Goal: Task Accomplishment & Management: Use online tool/utility

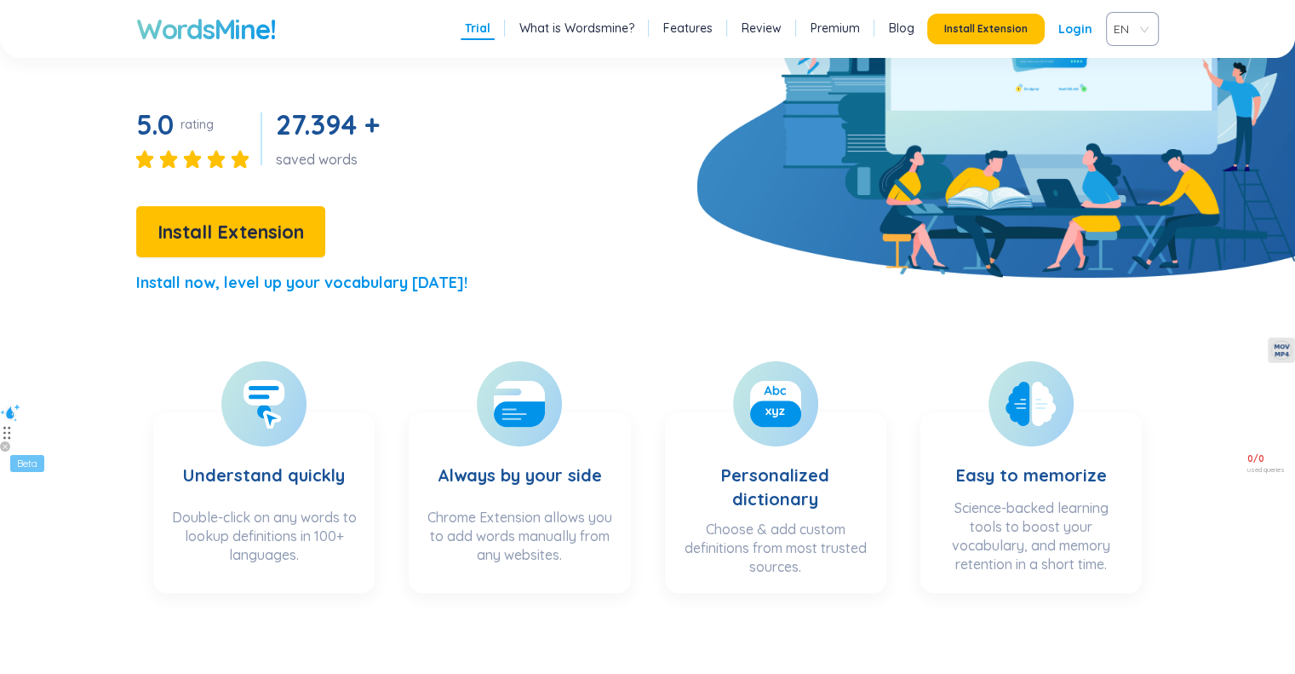
scroll to position [255, 0]
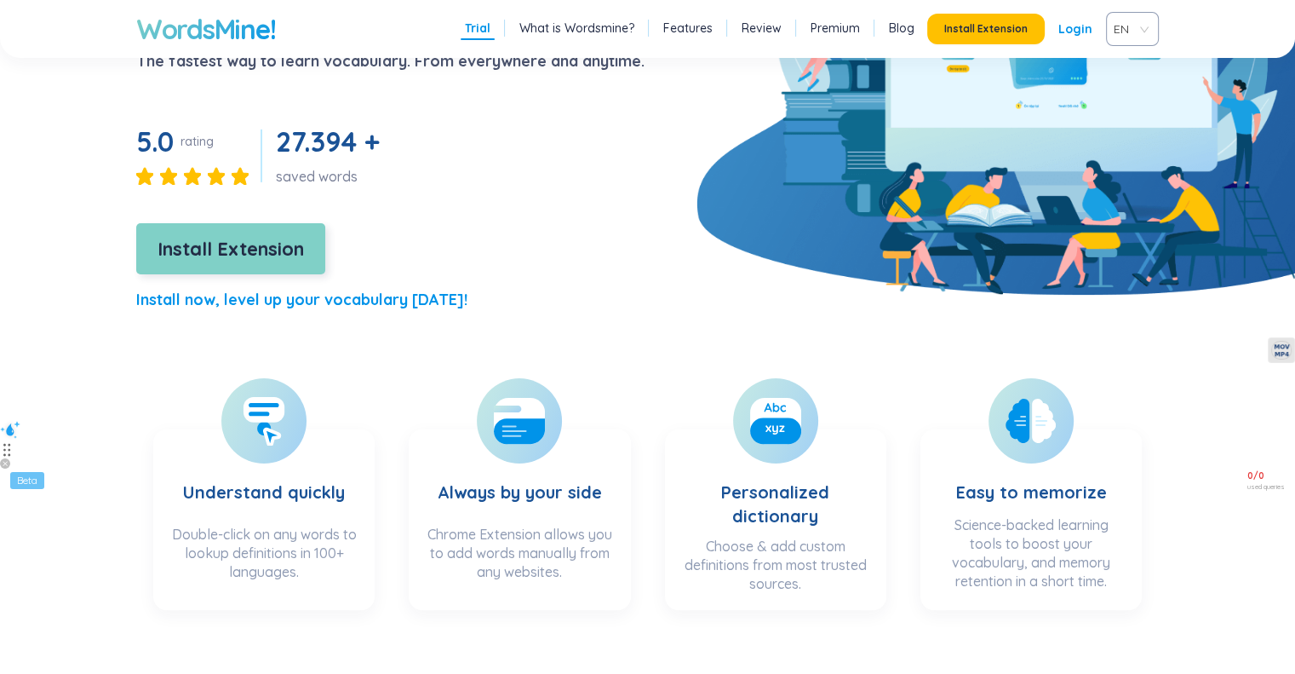
click at [252, 250] on span "Install Extension" at bounding box center [231, 249] width 146 height 30
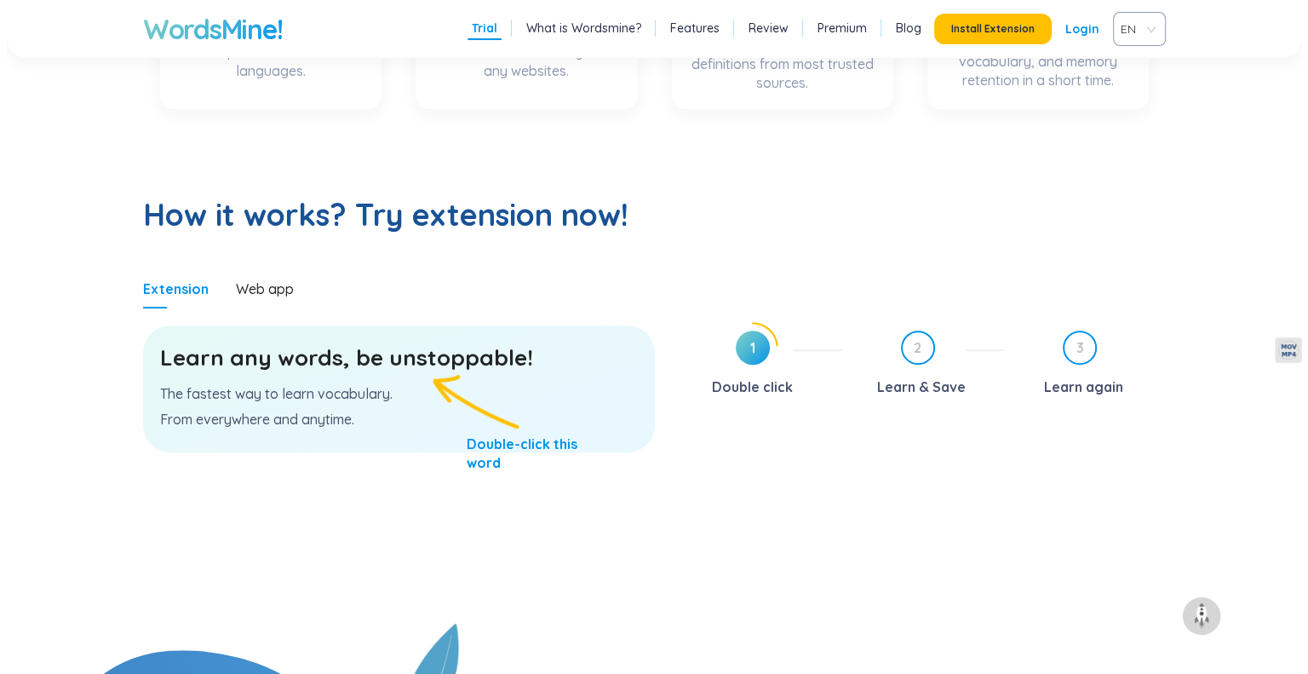
scroll to position [0, 0]
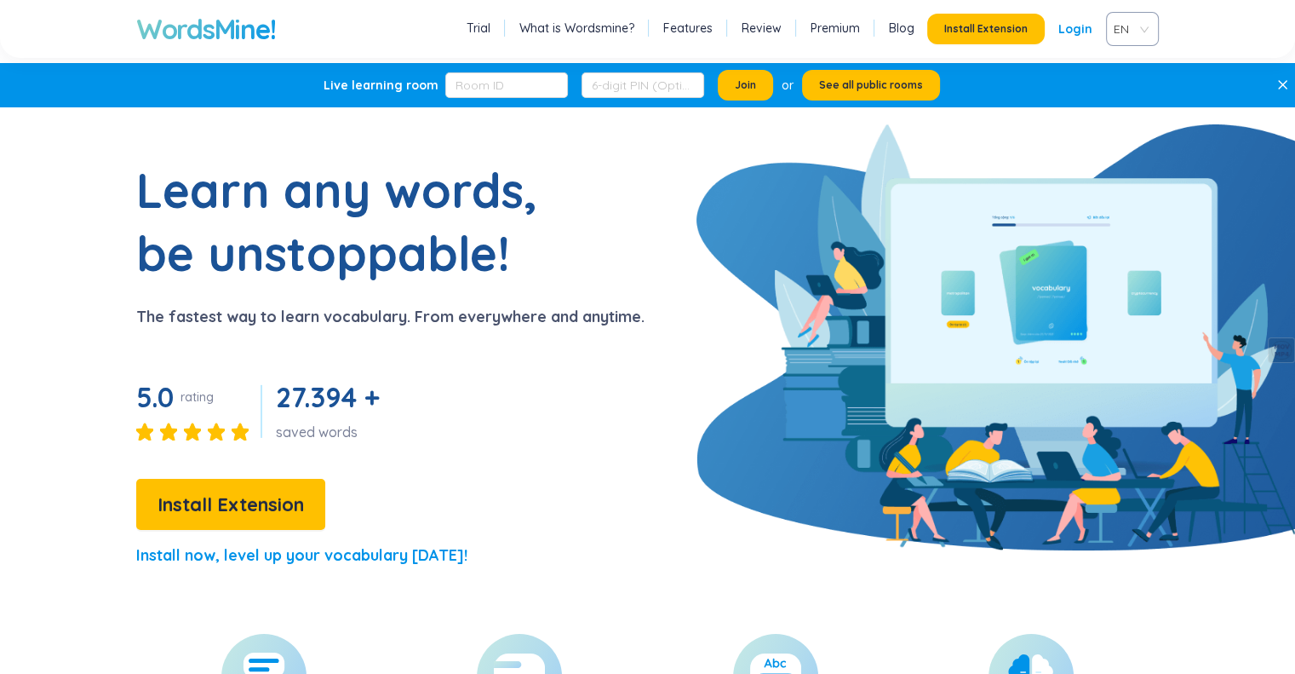
click at [1082, 23] on link "Login" at bounding box center [1076, 29] width 34 height 31
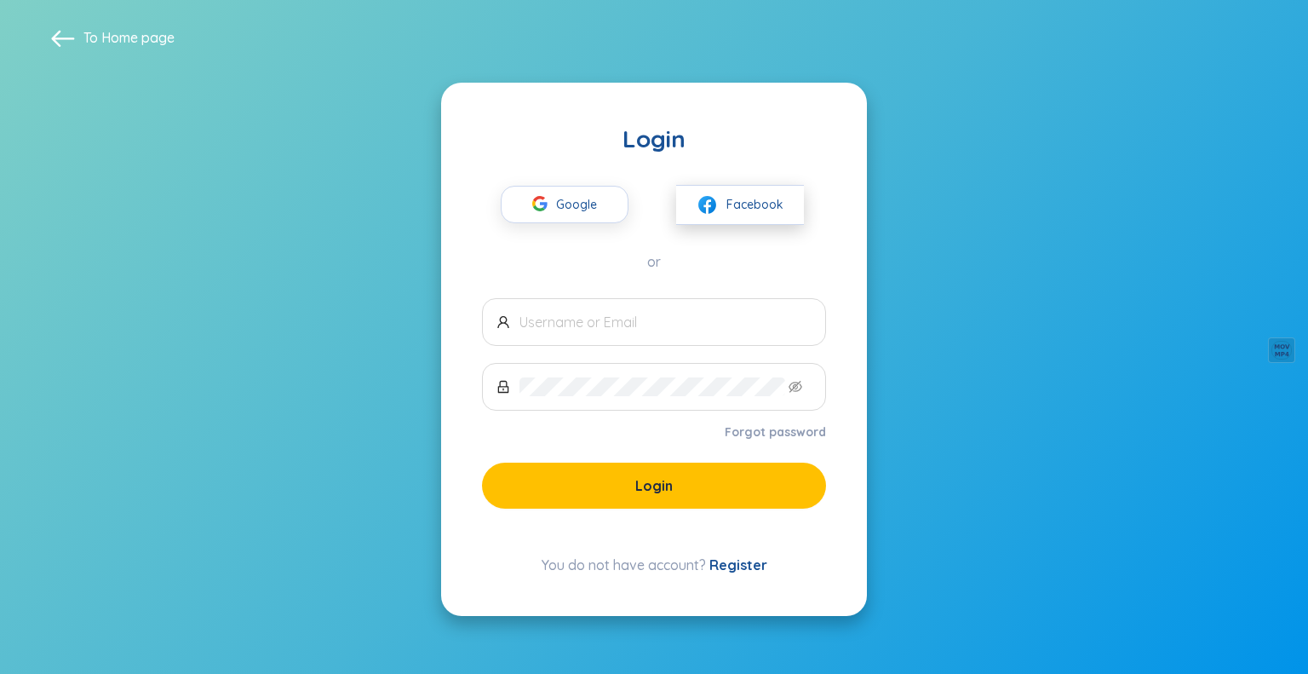
click at [770, 207] on span "Facebook" at bounding box center [754, 204] width 57 height 19
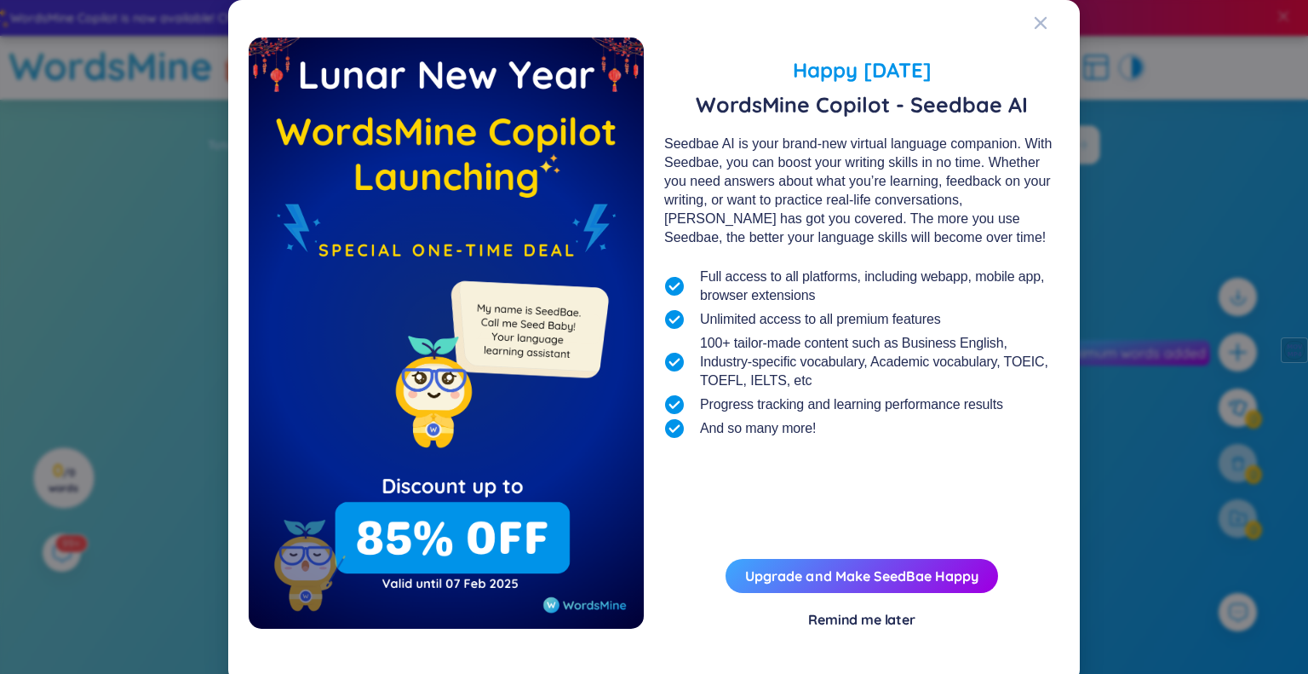
click at [1041, 68] on span "Happy [DATE]" at bounding box center [861, 70] width 395 height 31
click at [1034, 31] on div "Close" at bounding box center [1041, 23] width 14 height 46
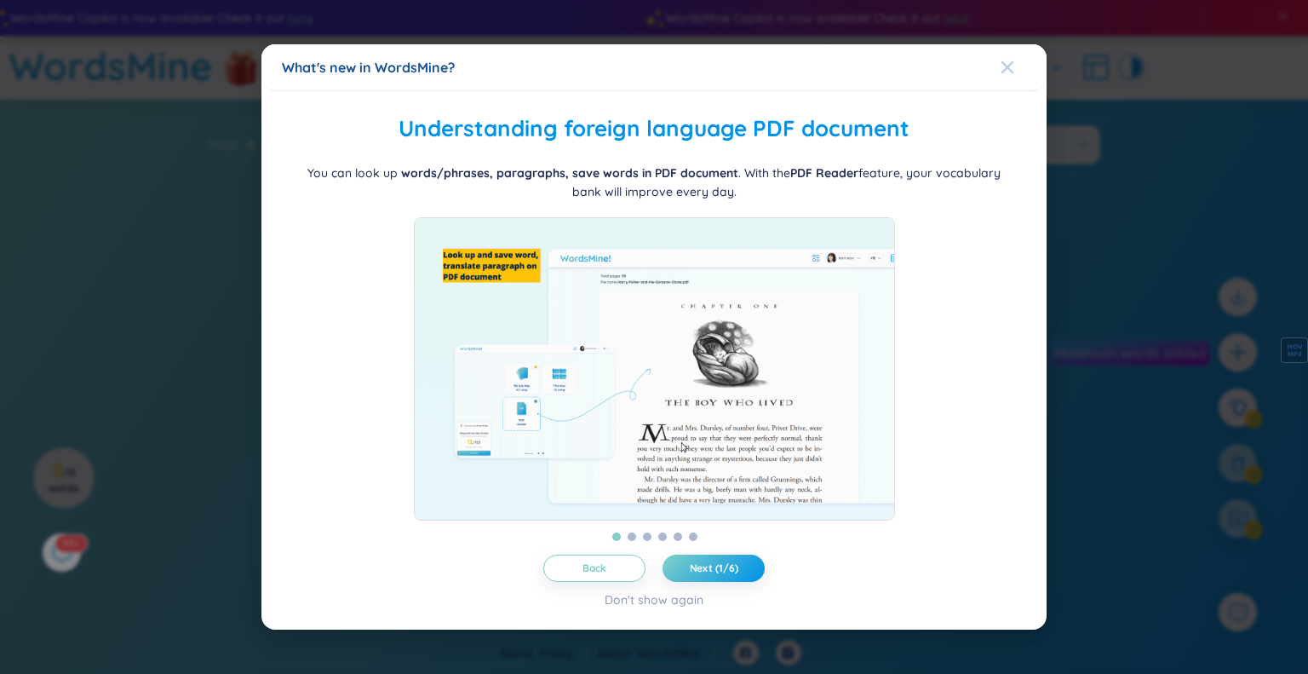
click at [1022, 60] on span "Close" at bounding box center [1024, 67] width 46 height 46
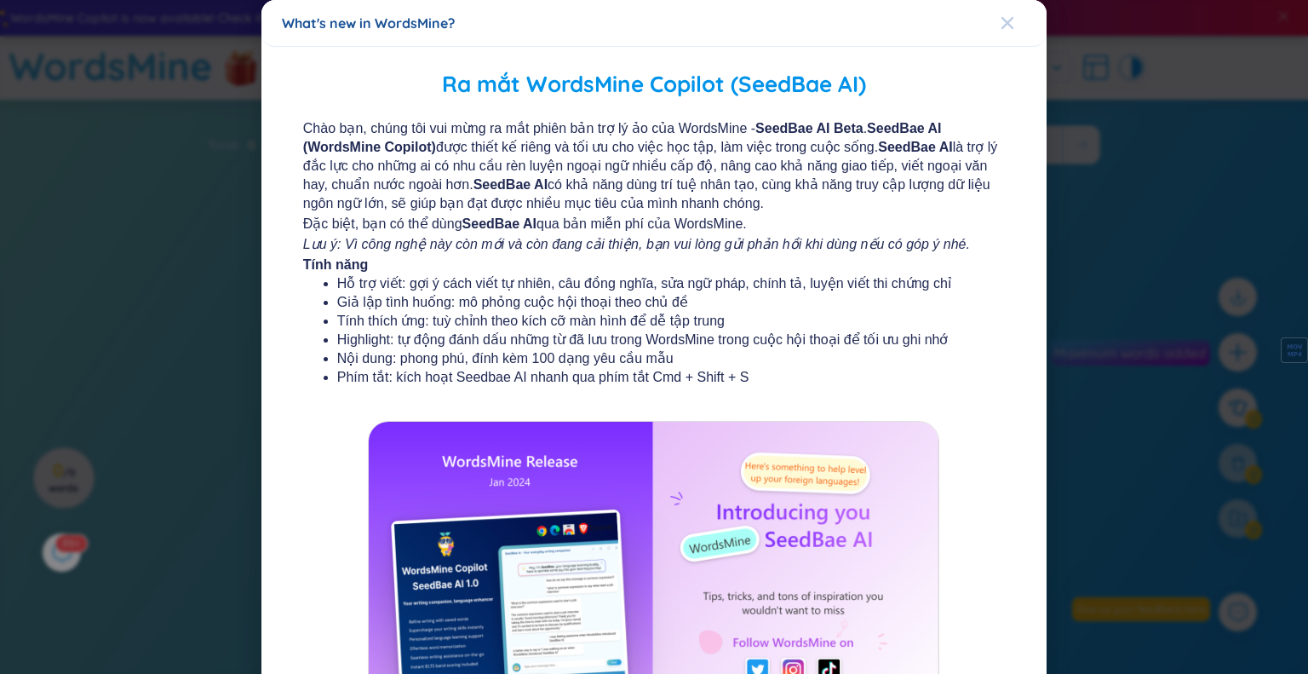
click at [1006, 22] on span "Close" at bounding box center [1024, 23] width 46 height 46
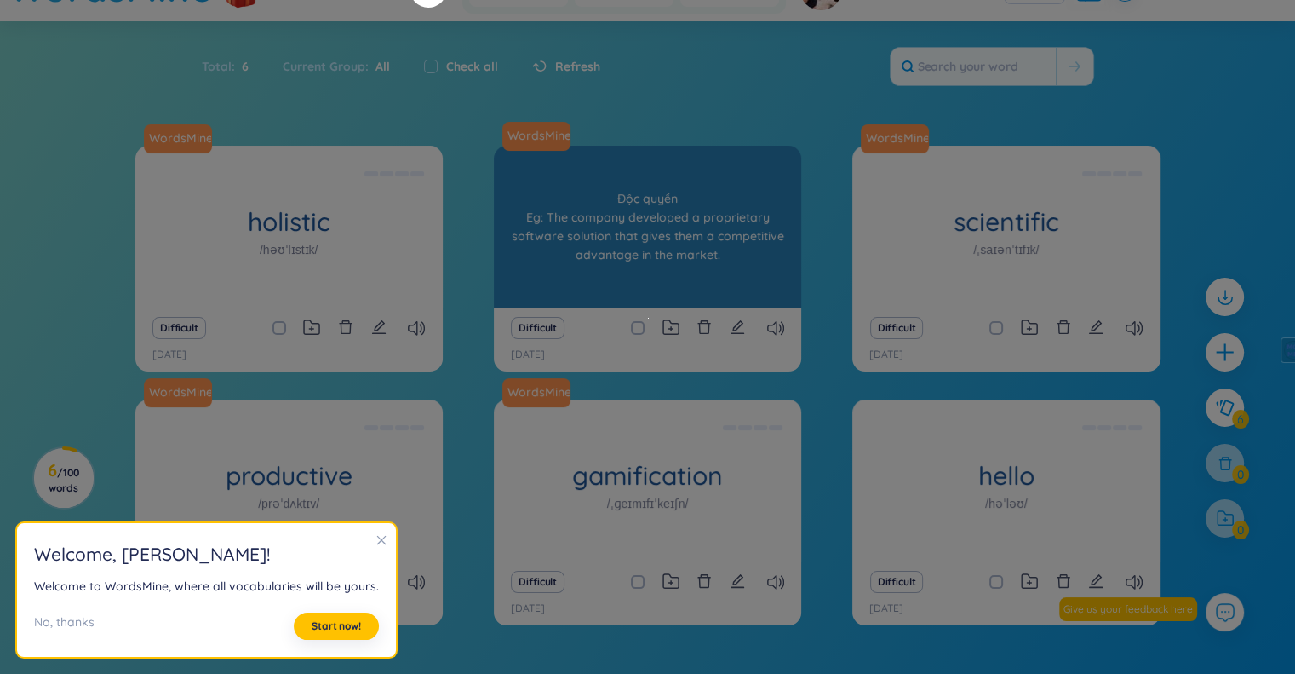
scroll to position [85, 0]
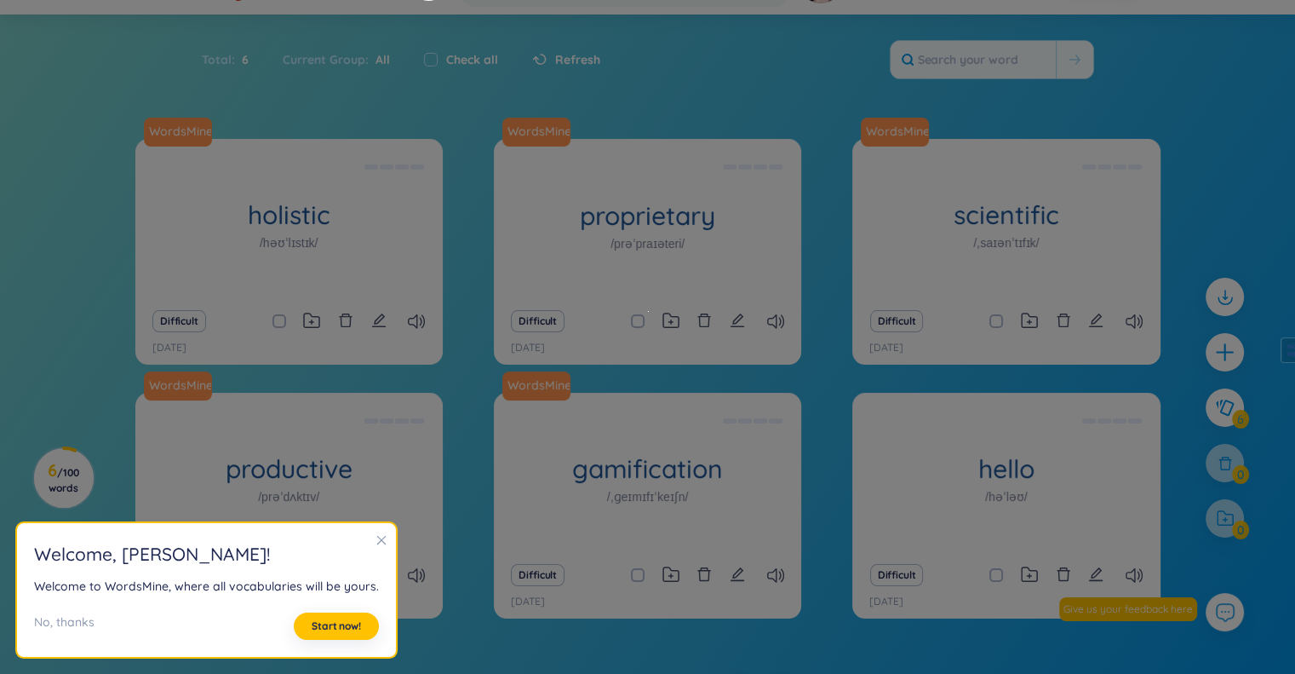
click at [361, 551] on h2 "Welcome , [PERSON_NAME] !" at bounding box center [206, 554] width 345 height 28
click at [344, 616] on button "Start now!" at bounding box center [336, 625] width 85 height 27
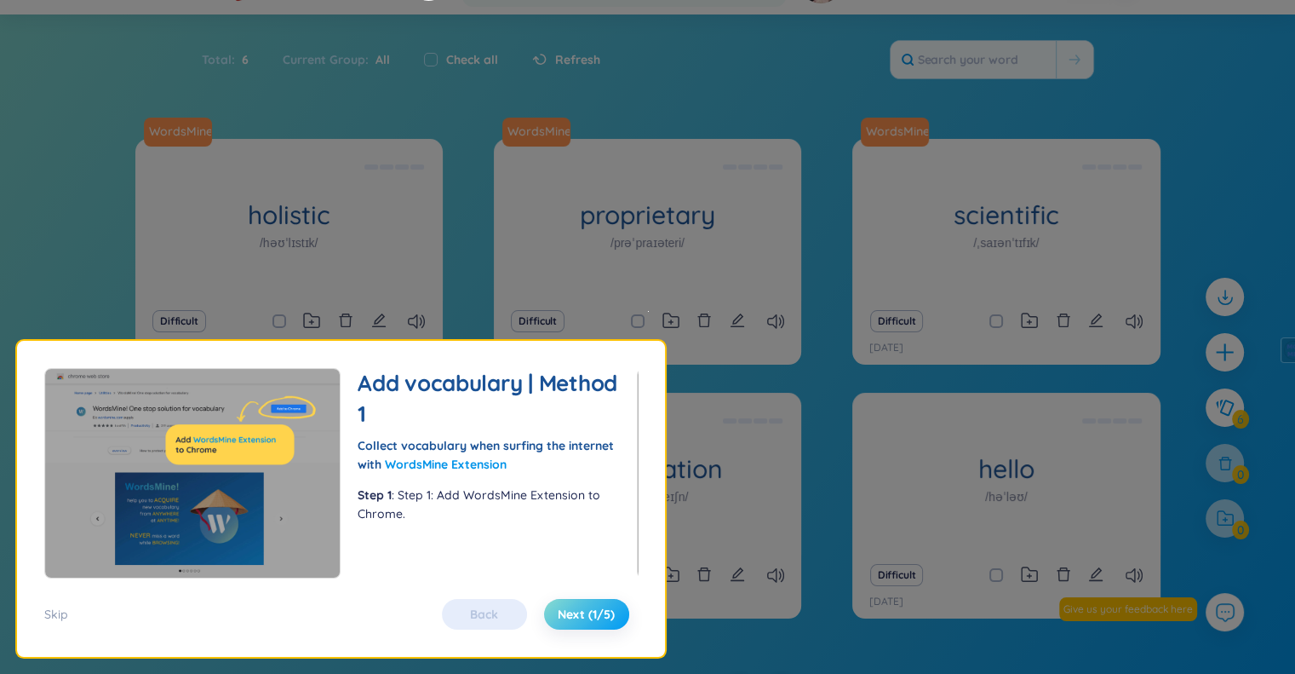
click at [572, 605] on button "Next (1/5)" at bounding box center [586, 614] width 85 height 31
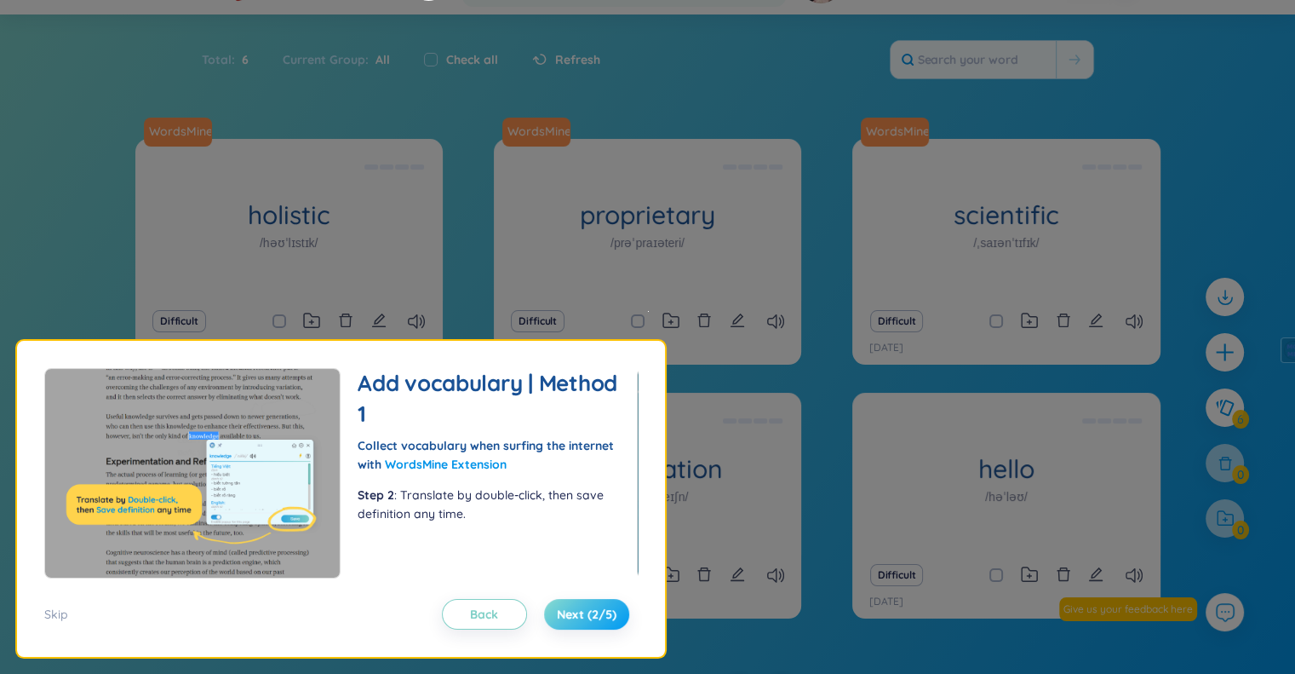
click at [572, 605] on button "Next (2/5)" at bounding box center [586, 614] width 85 height 31
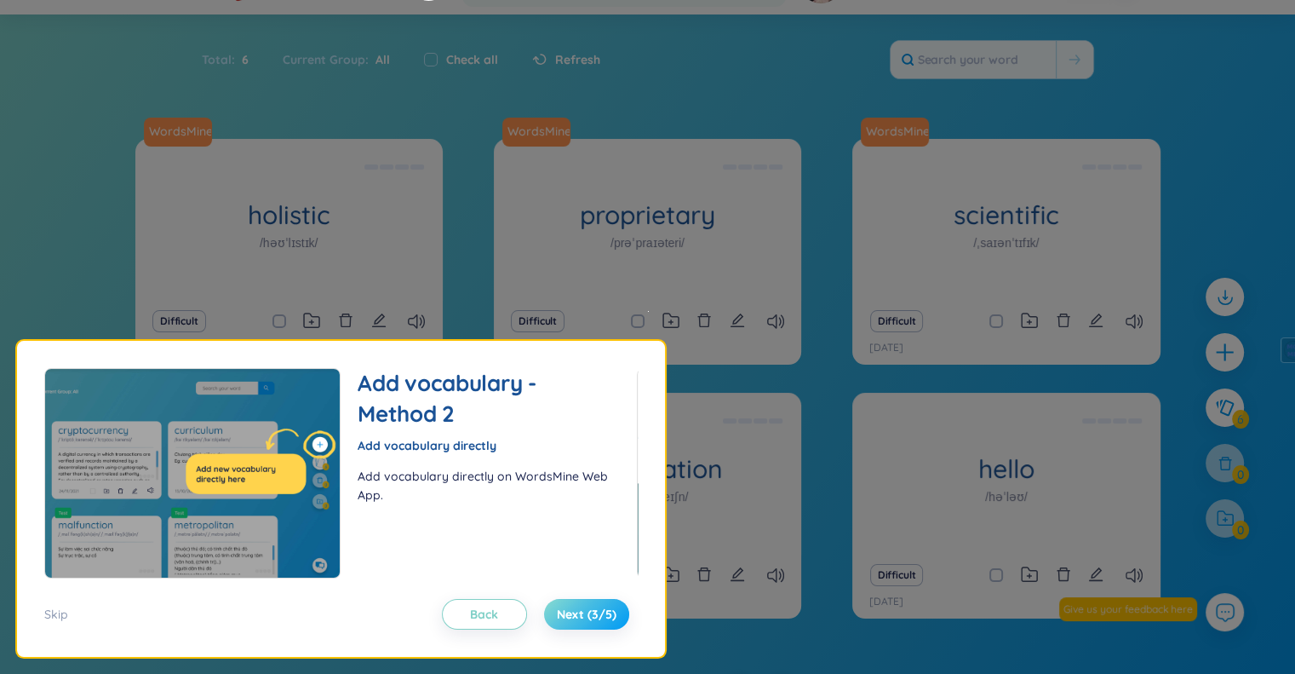
click at [572, 605] on button "Next (3/5)" at bounding box center [586, 614] width 85 height 31
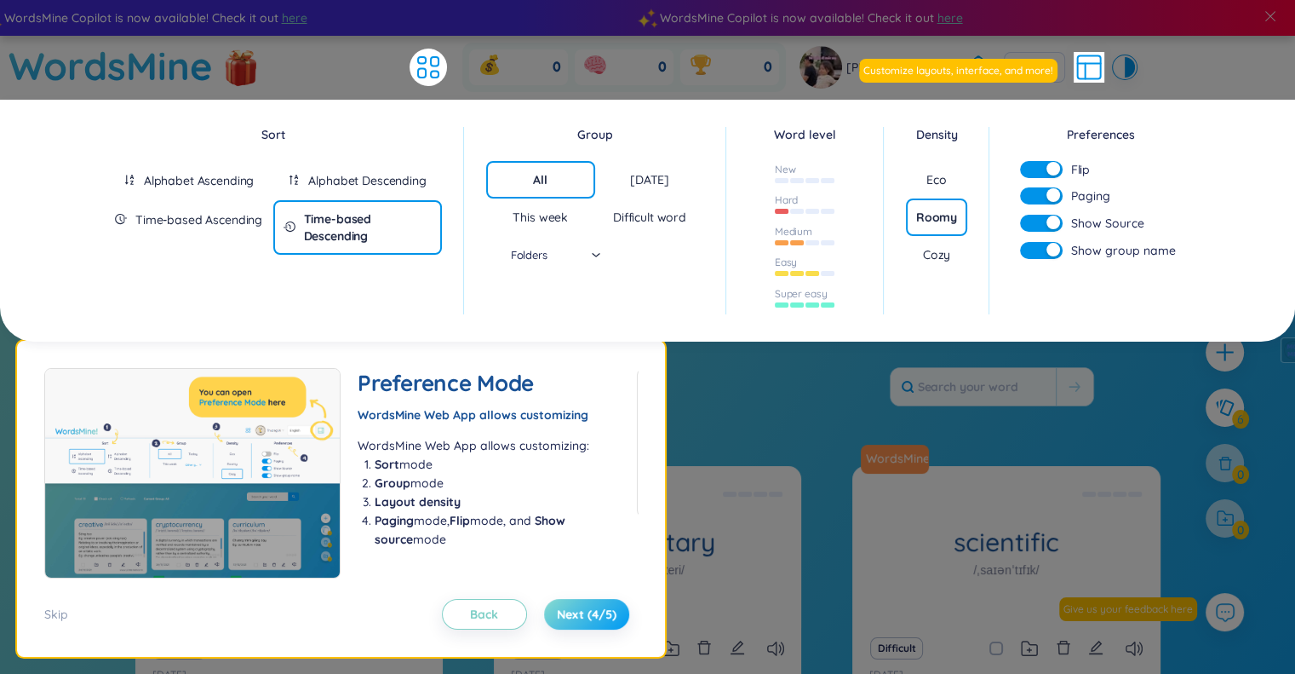
click at [571, 616] on span "Next (4/5)" at bounding box center [587, 613] width 60 height 17
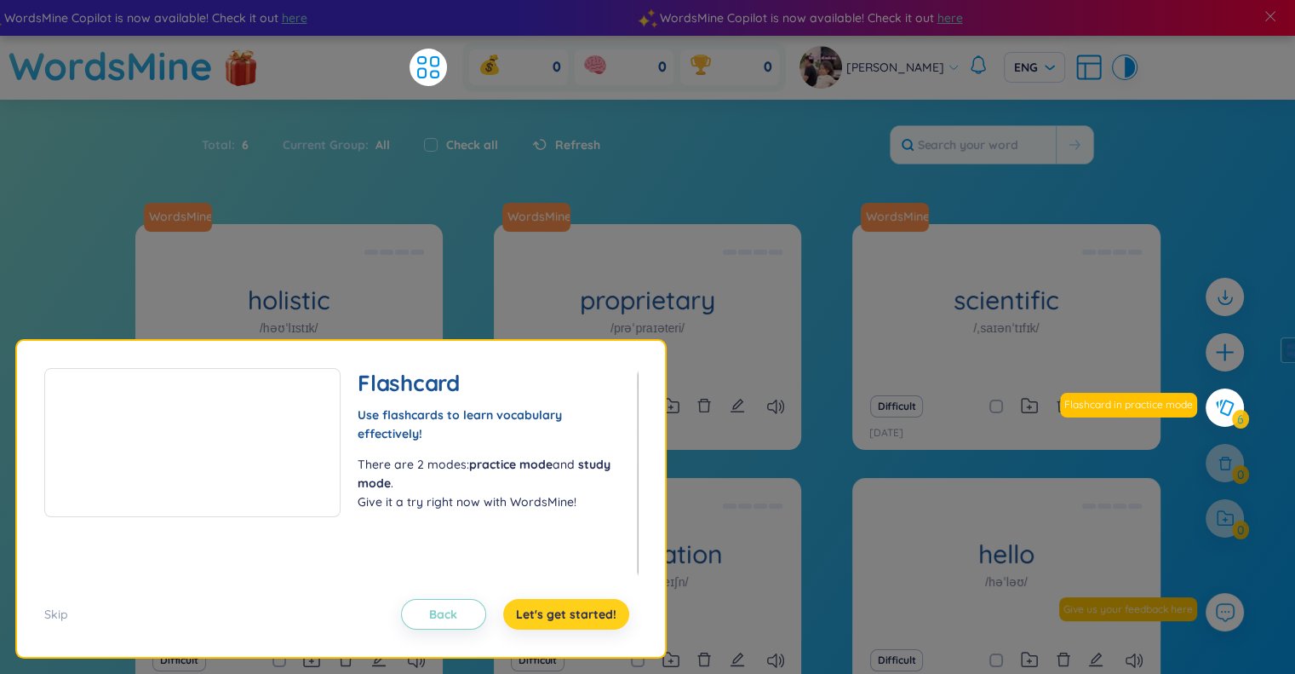
click at [571, 616] on span "Let's get started!" at bounding box center [566, 613] width 100 height 17
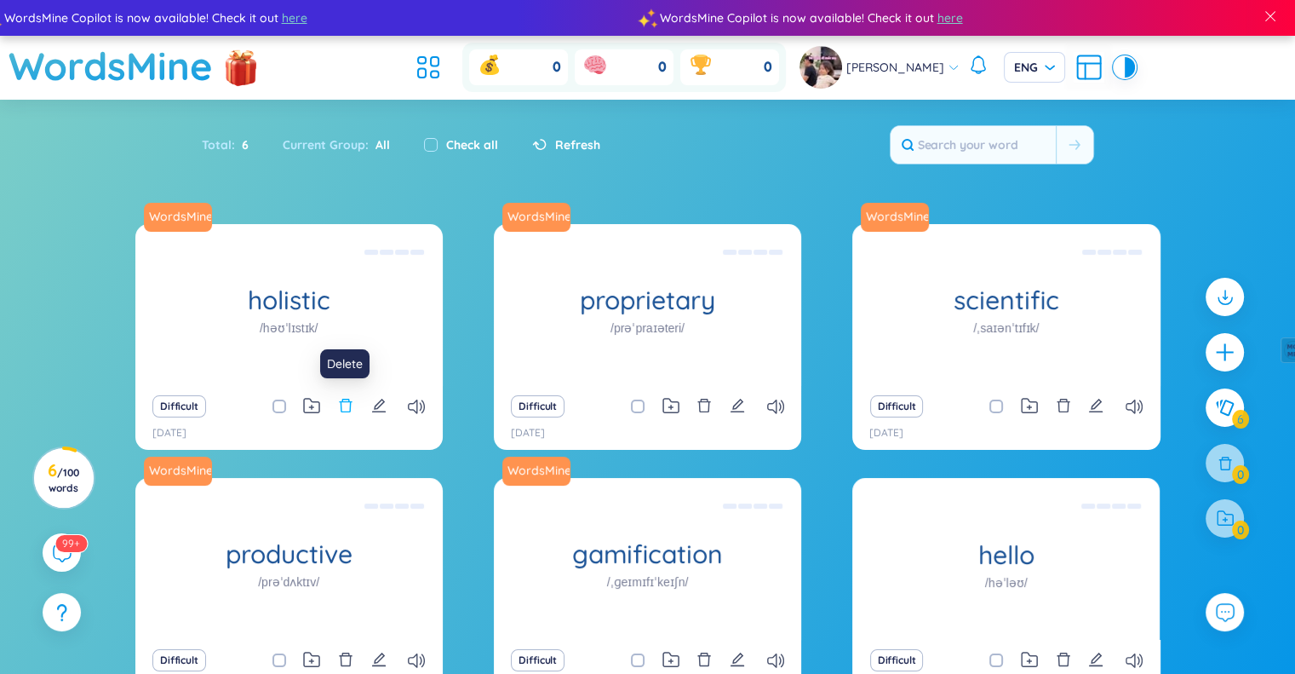
click at [353, 405] on icon "delete" at bounding box center [345, 405] width 15 height 15
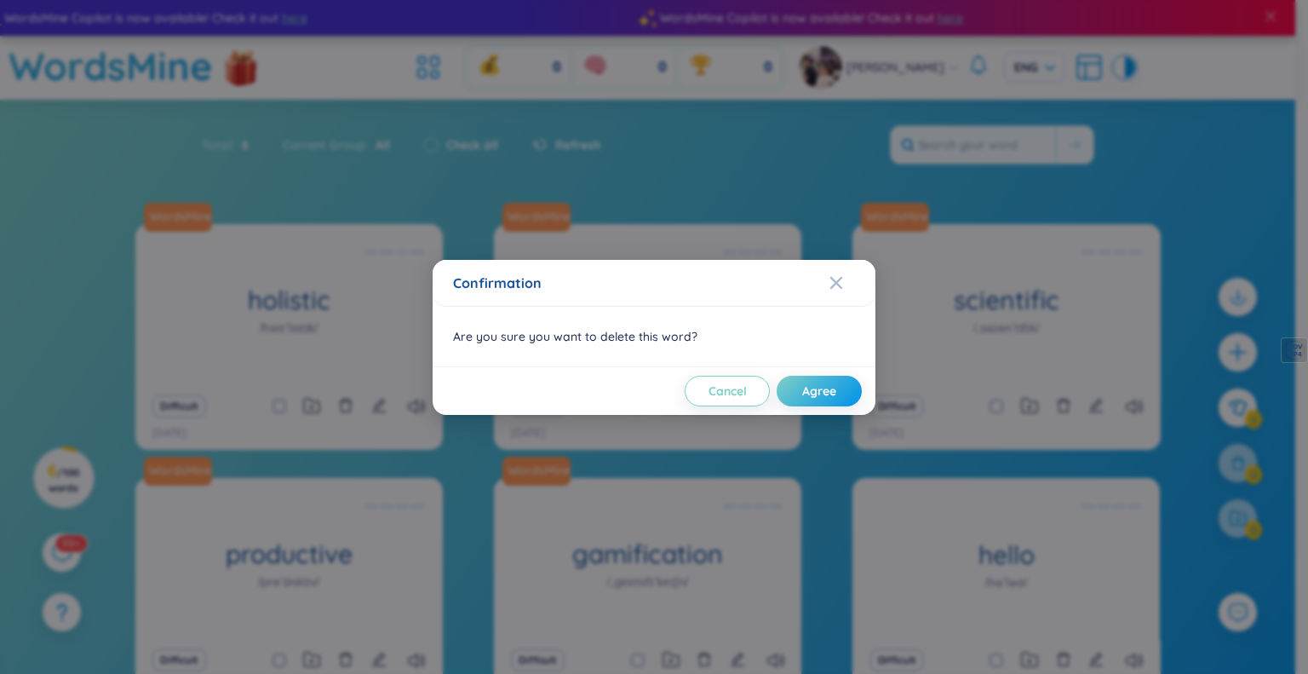
click at [580, 217] on div "Confirmation Are you sure you want to delete this word? Cancel Agree" at bounding box center [654, 337] width 1308 height 674
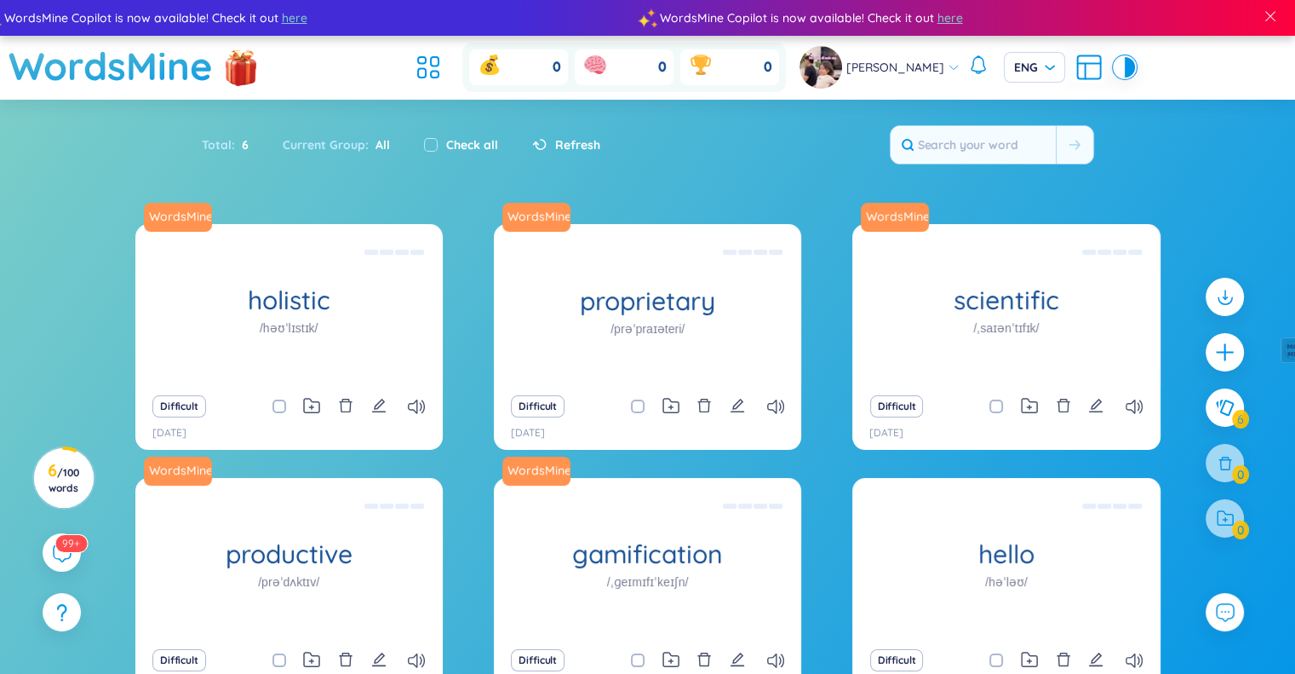
click at [712, 408] on icon "delete" at bounding box center [704, 405] width 15 height 15
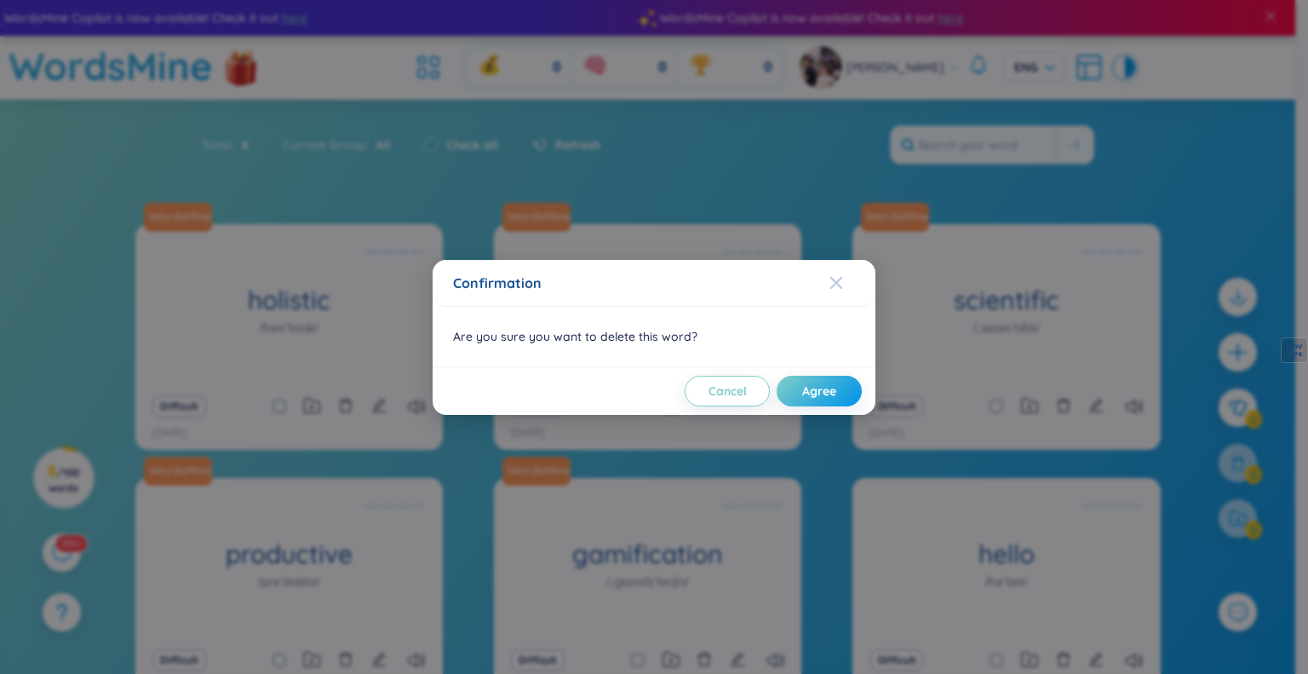
click at [848, 279] on span "Close" at bounding box center [852, 283] width 46 height 46
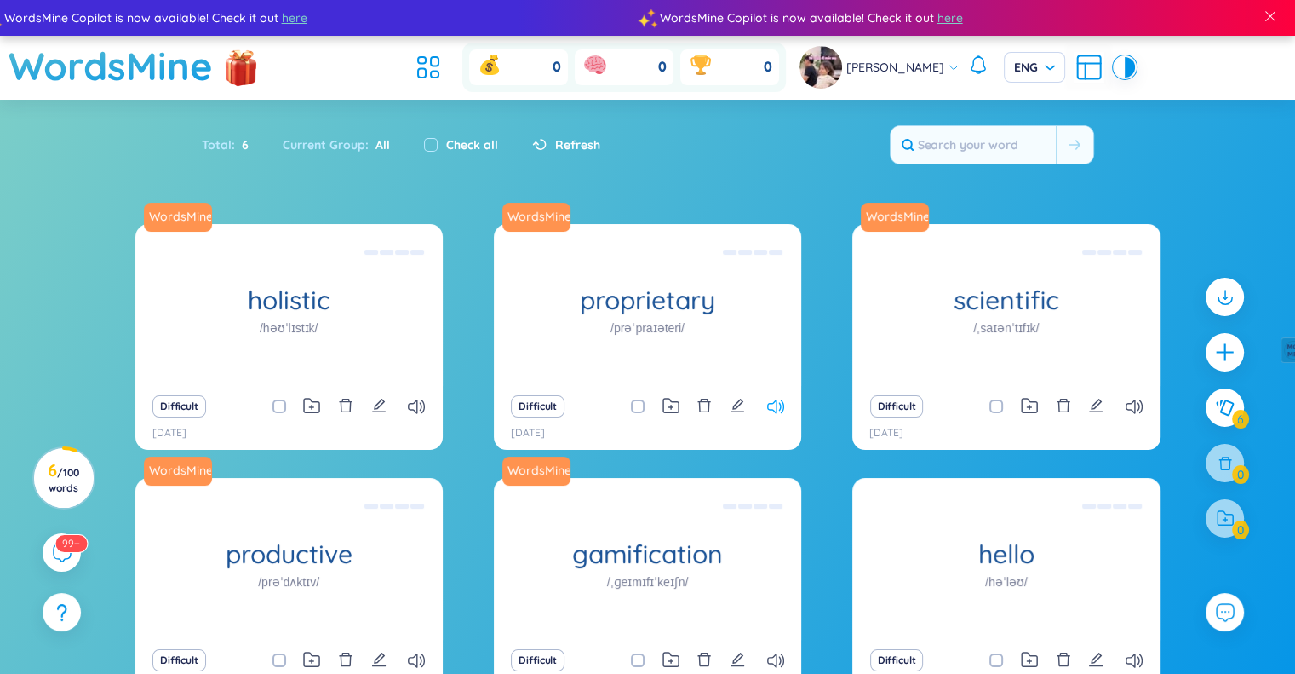
click at [775, 406] on icon at bounding box center [775, 406] width 17 height 14
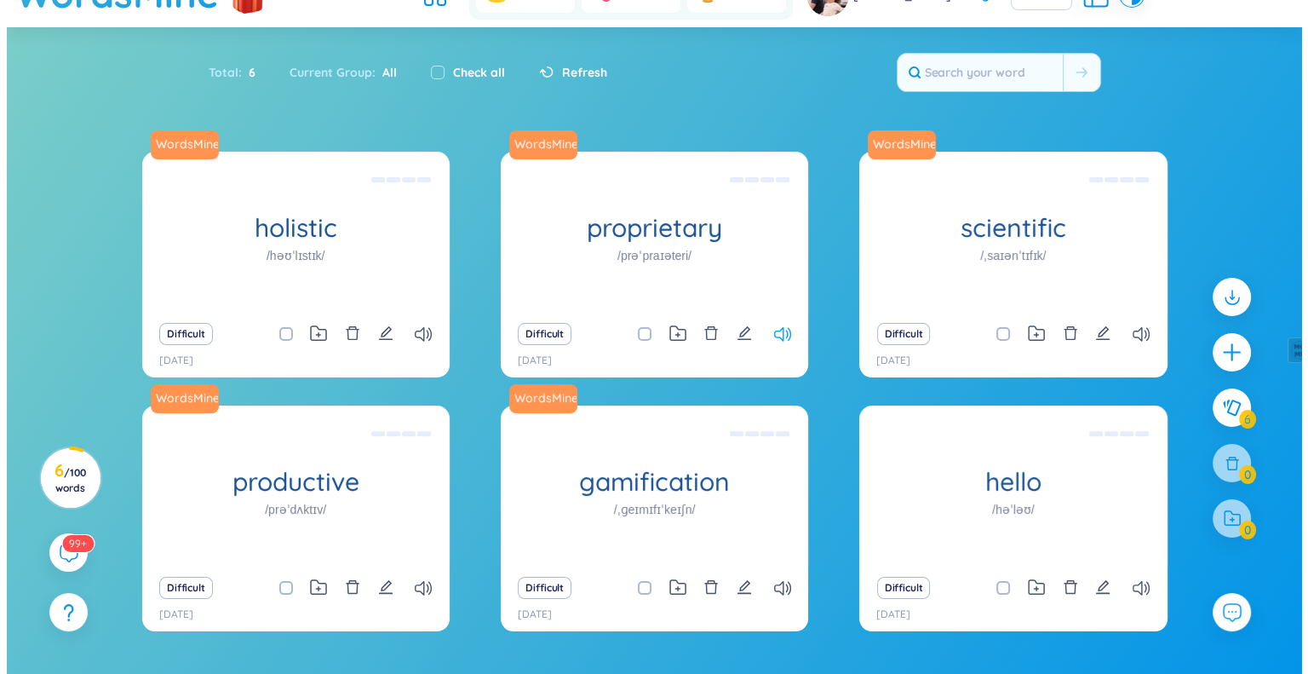
scroll to position [85, 0]
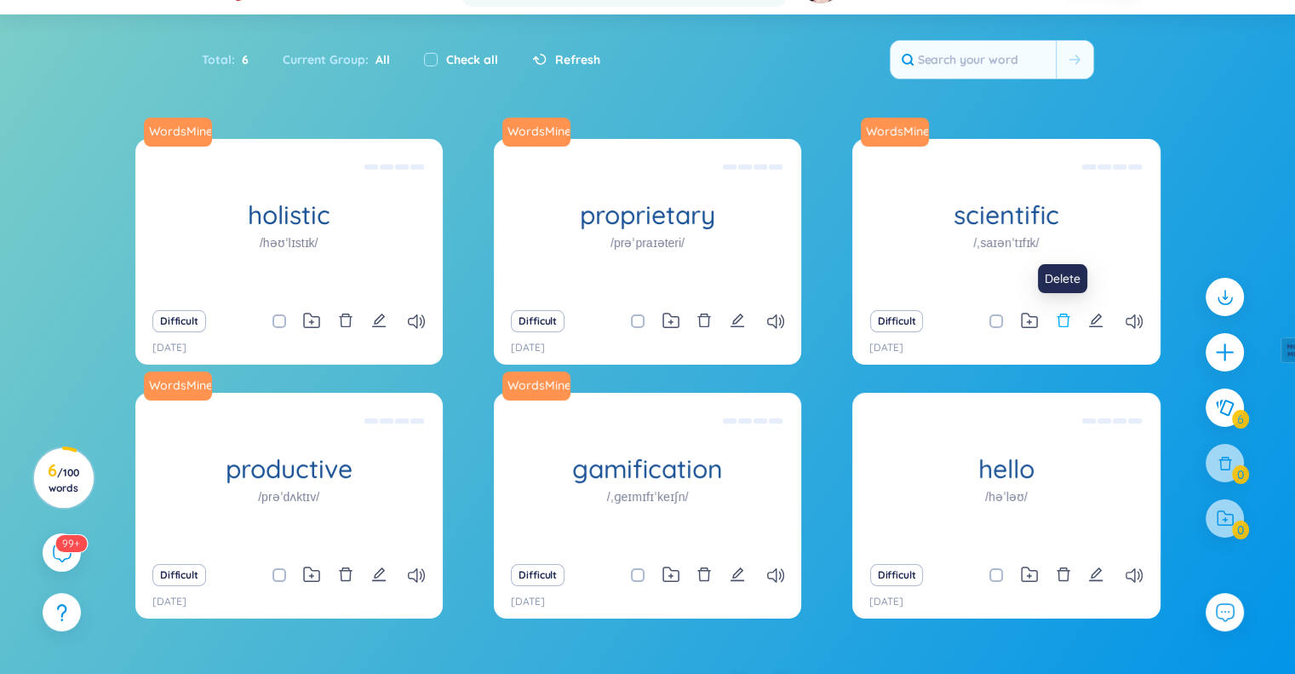
click at [1066, 319] on icon "delete" at bounding box center [1063, 320] width 15 height 15
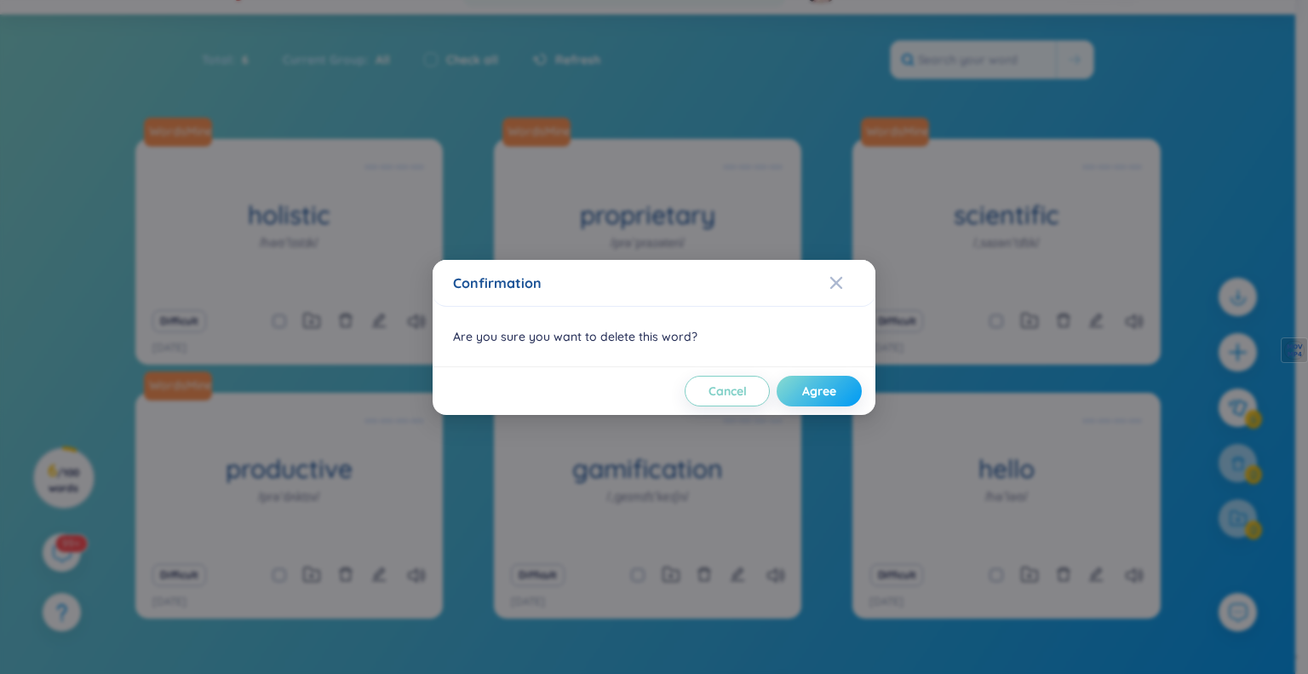
click at [845, 399] on button "Agree" at bounding box center [819, 391] width 85 height 31
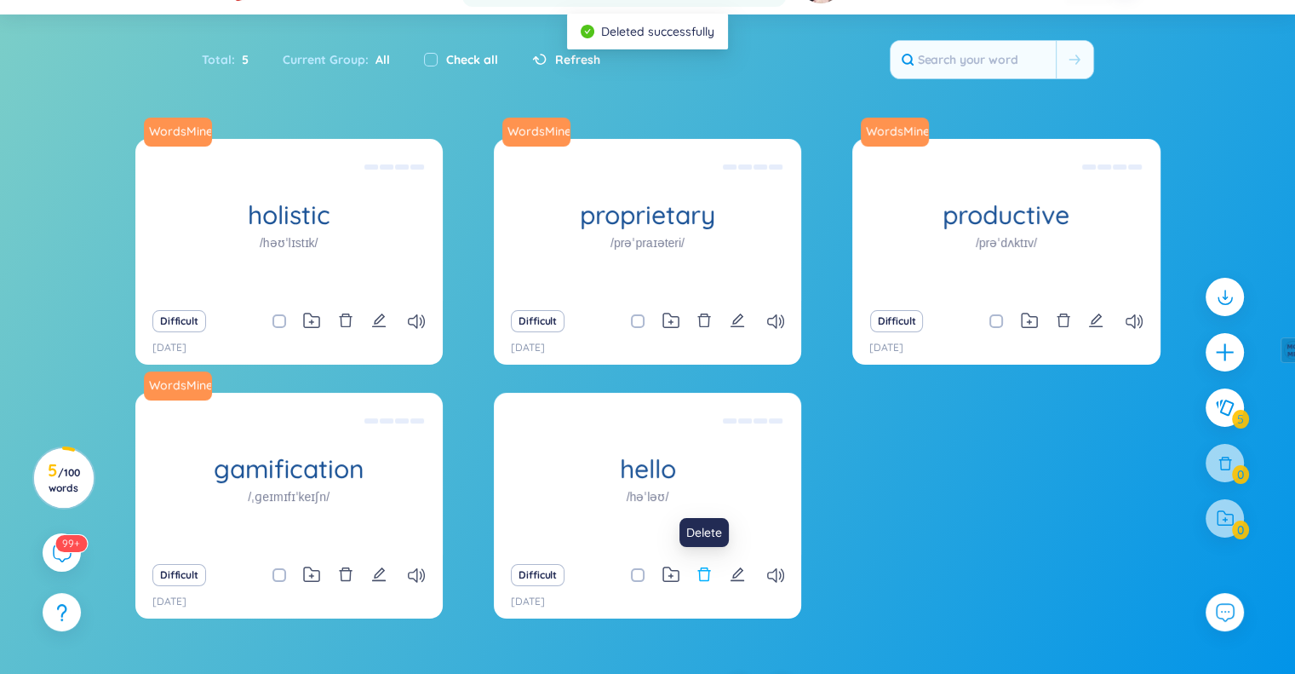
click at [702, 578] on icon "delete" at bounding box center [704, 573] width 15 height 15
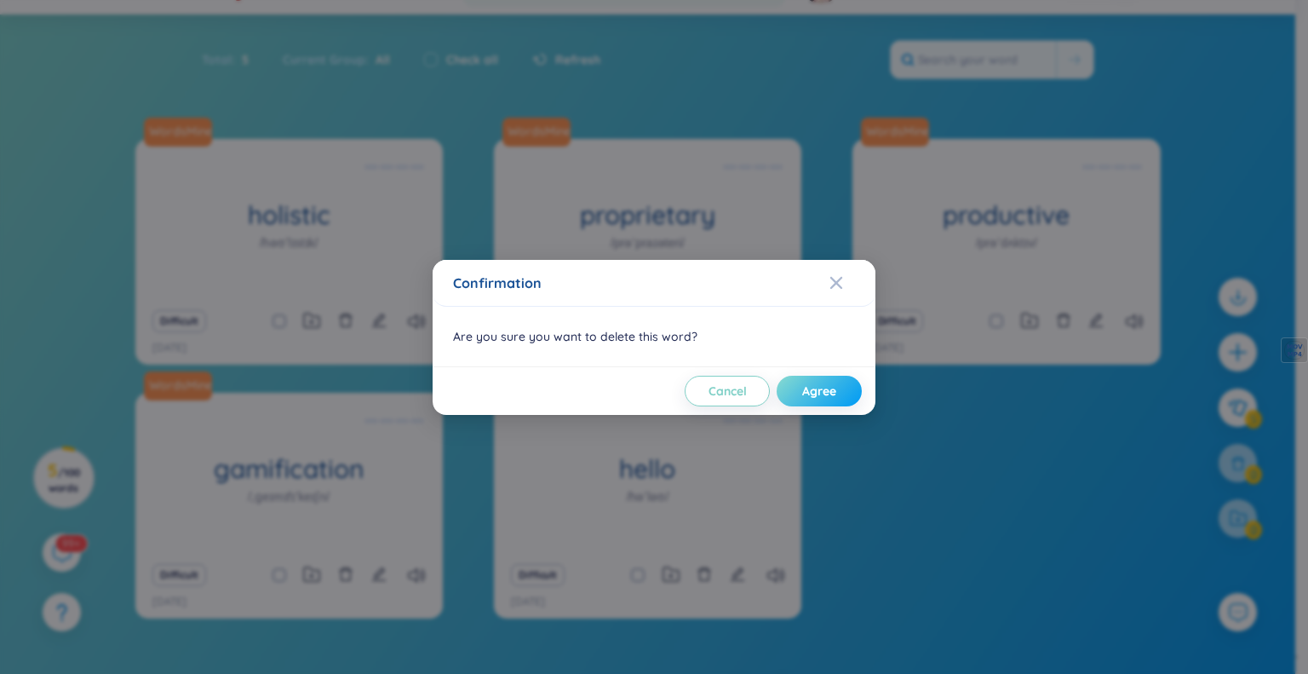
click at [800, 397] on button "Agree" at bounding box center [819, 391] width 85 height 31
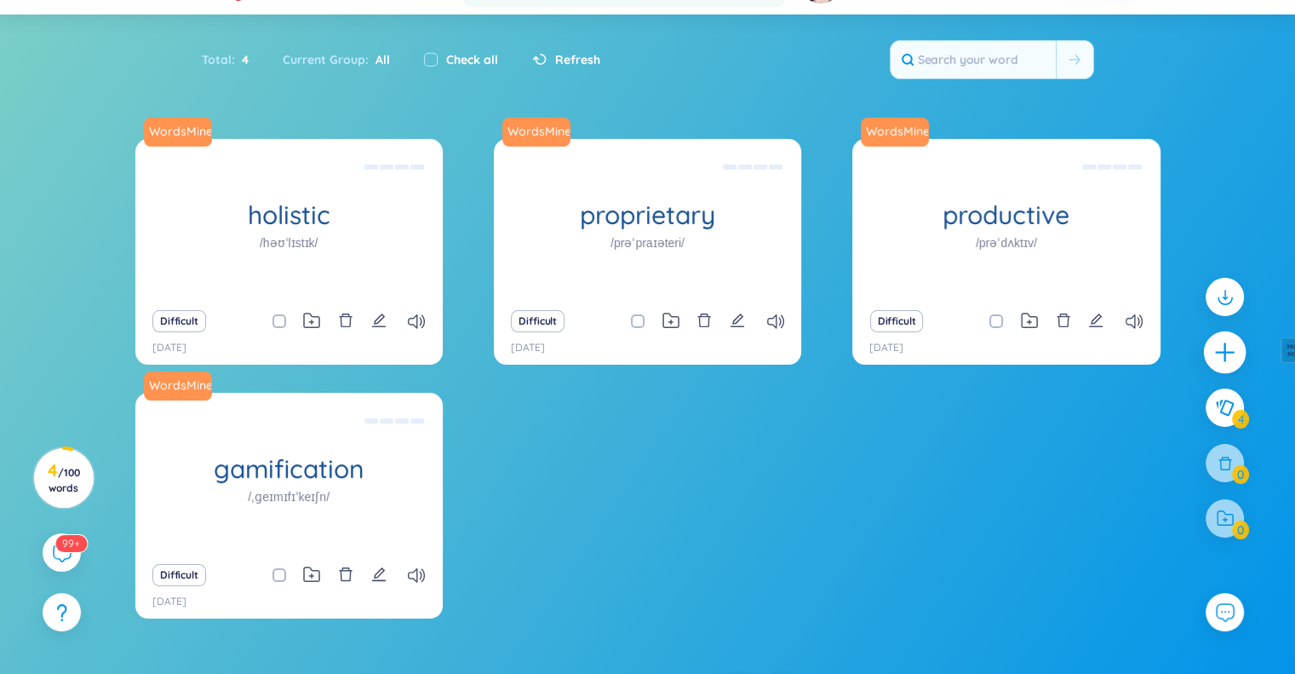
click at [1226, 360] on icon "plus" at bounding box center [1226, 353] width 24 height 24
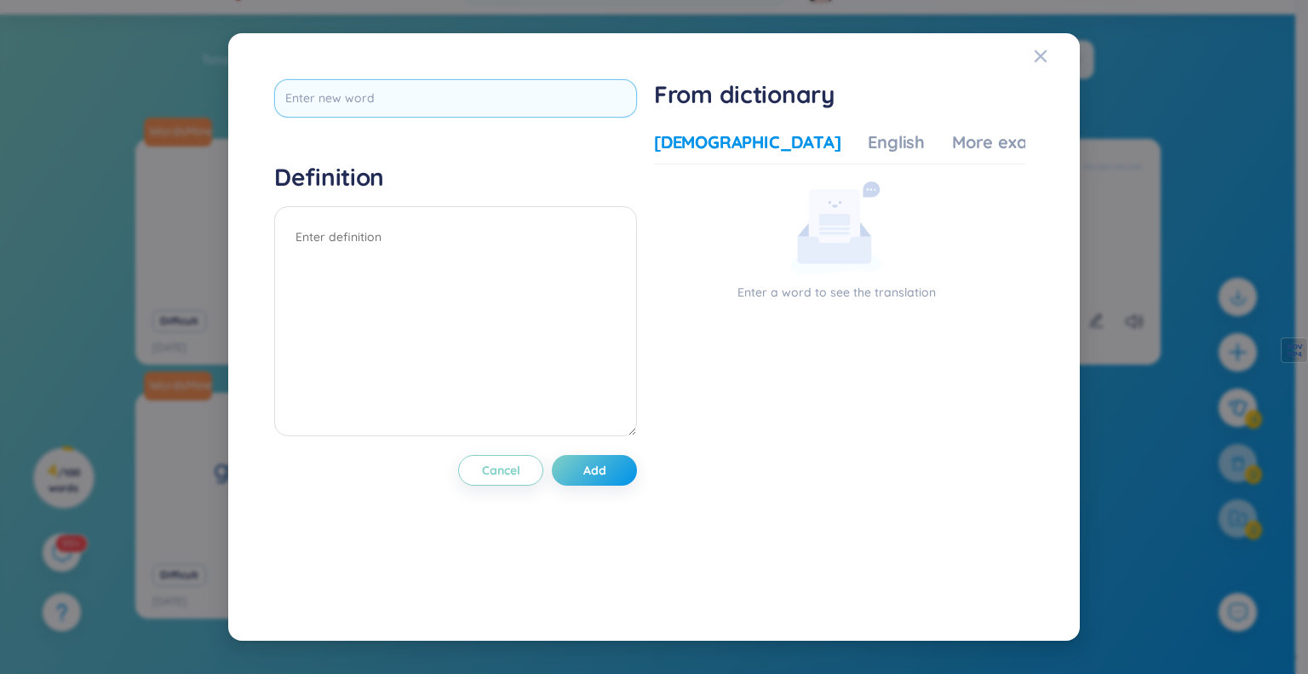
click at [336, 107] on input "text" at bounding box center [455, 98] width 363 height 38
type input "Vy [PERSON_NAME] tự [PERSON_NAME] đôi khi có chuyện áp lực từ gia thế gia đình,…"
type input "Rapport"
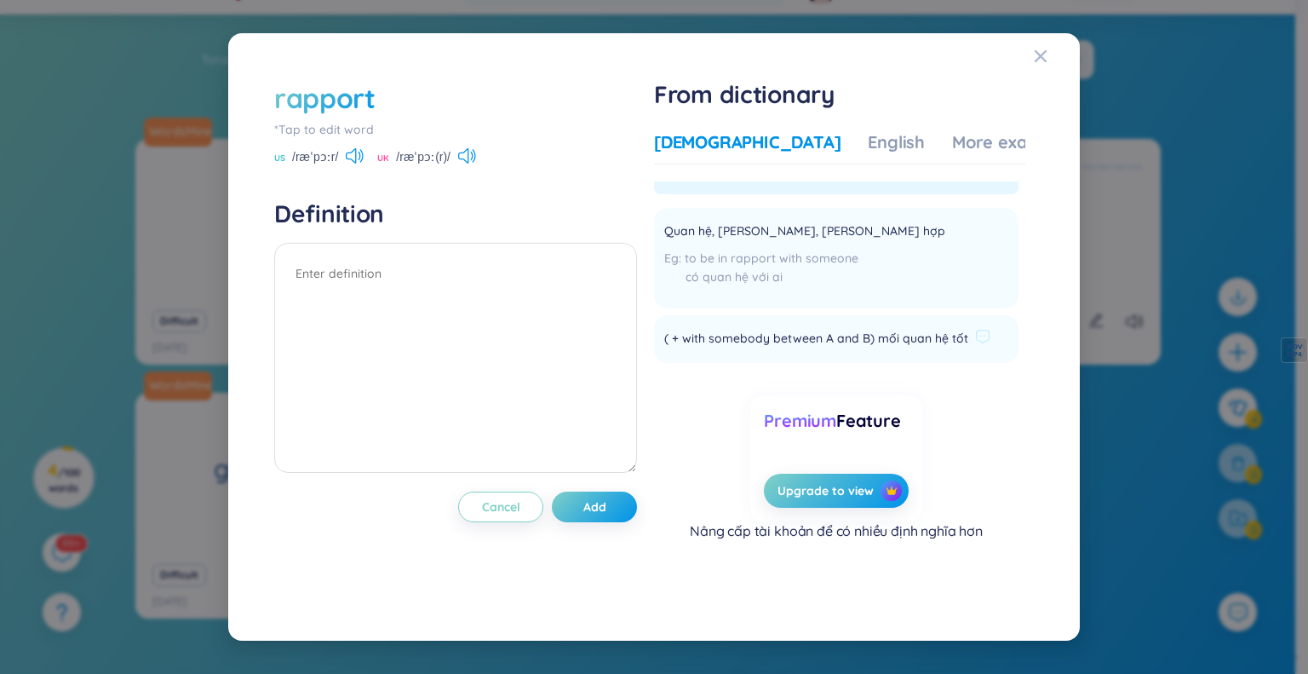
scroll to position [27, 0]
click at [419, 295] on textarea at bounding box center [455, 358] width 363 height 230
click at [952, 147] on div "More examples" at bounding box center [1013, 142] width 123 height 24
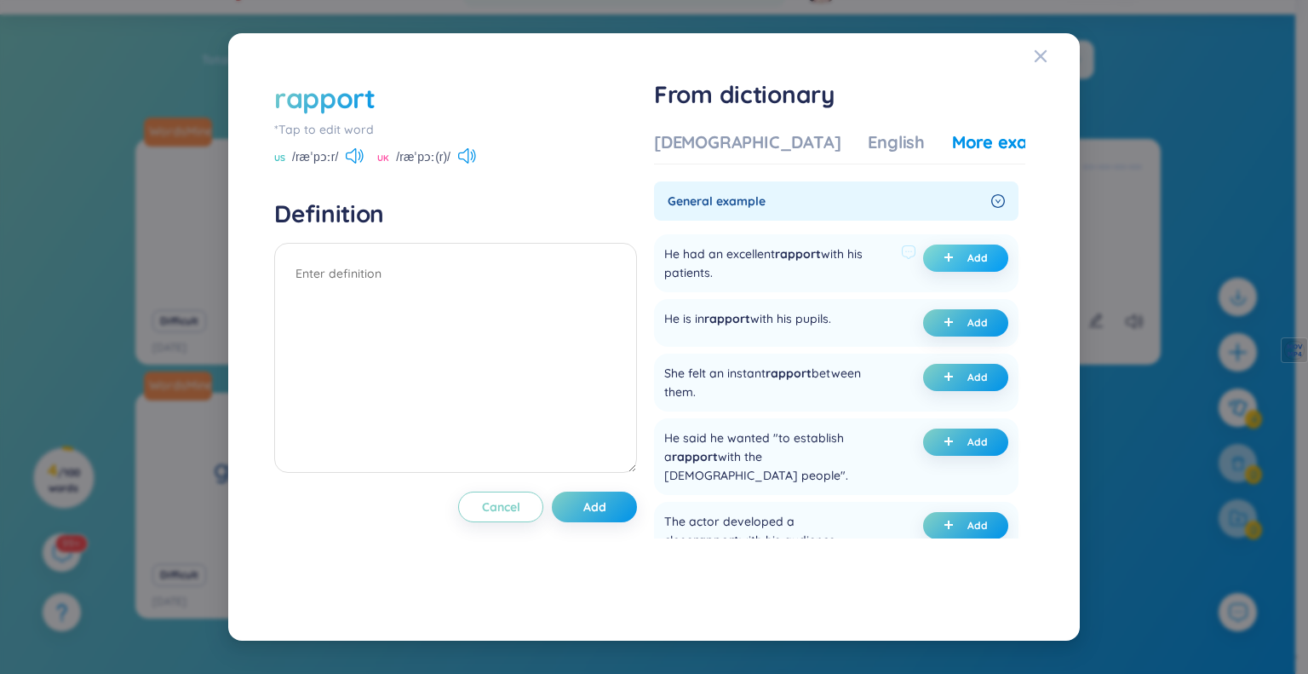
click at [947, 254] on icon "plus" at bounding box center [949, 257] width 10 height 10
click at [944, 325] on icon "plus" at bounding box center [949, 322] width 10 height 10
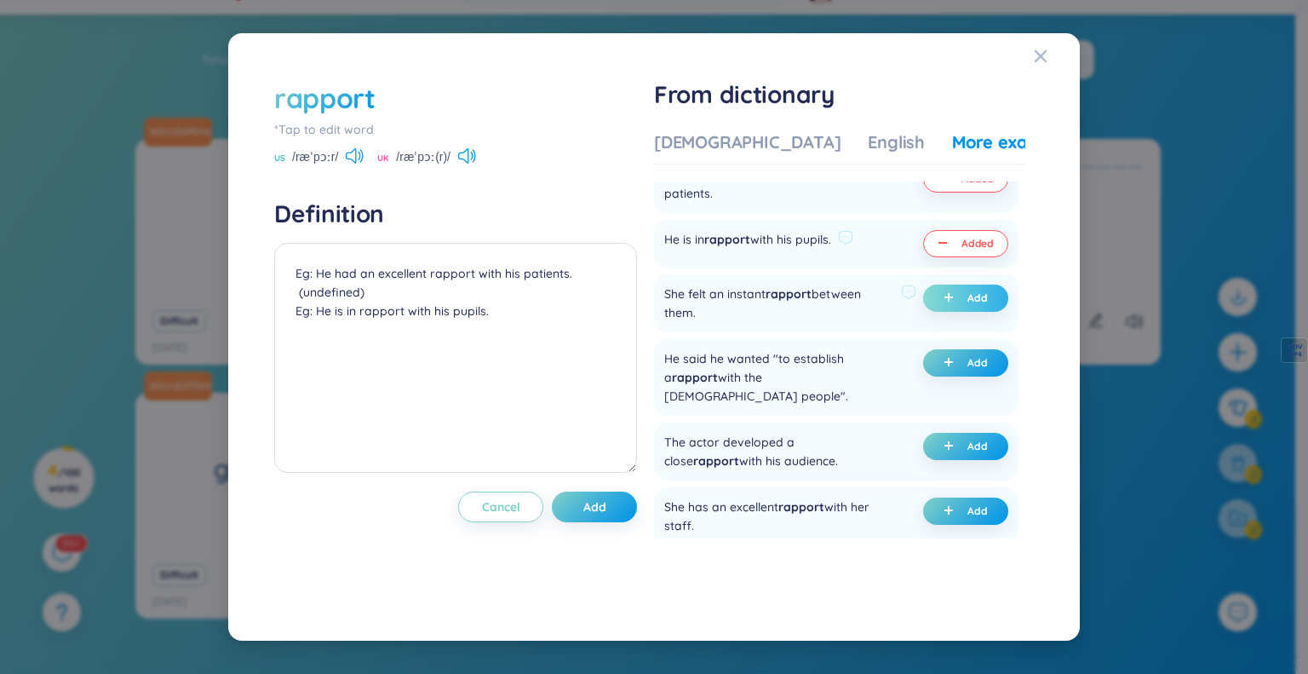
scroll to position [85, 0]
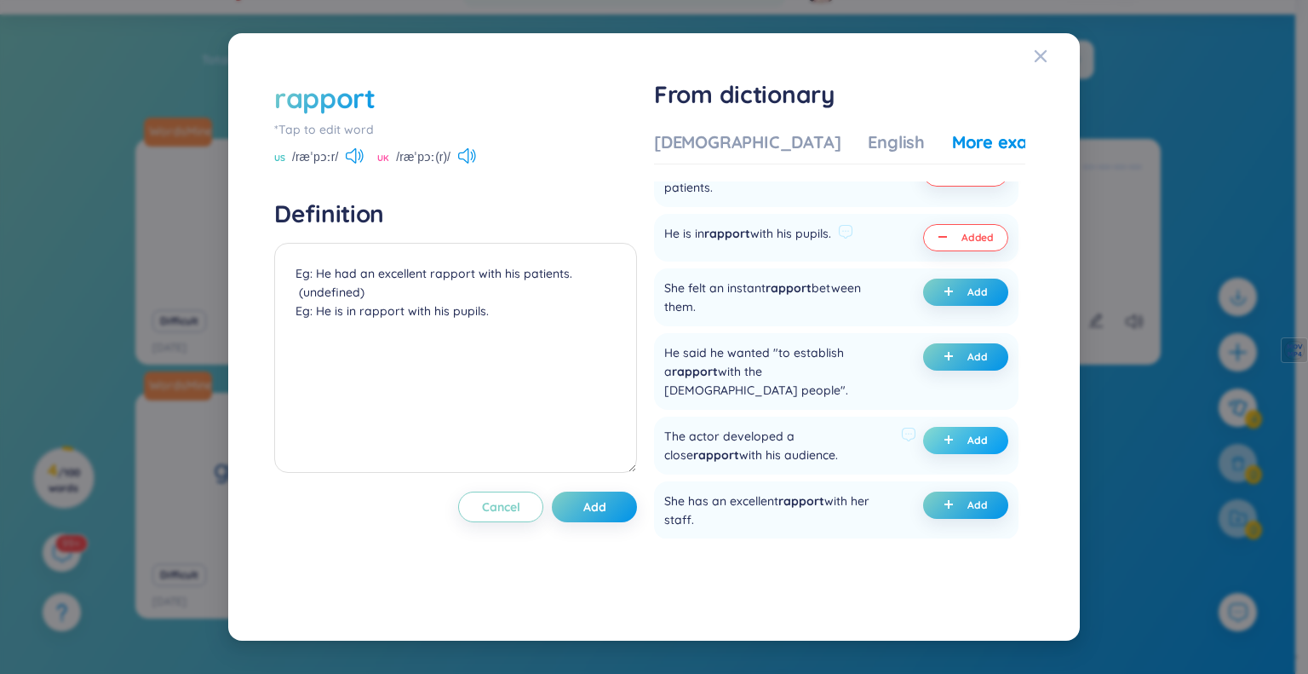
click at [935, 427] on button "Add" at bounding box center [965, 440] width 85 height 27
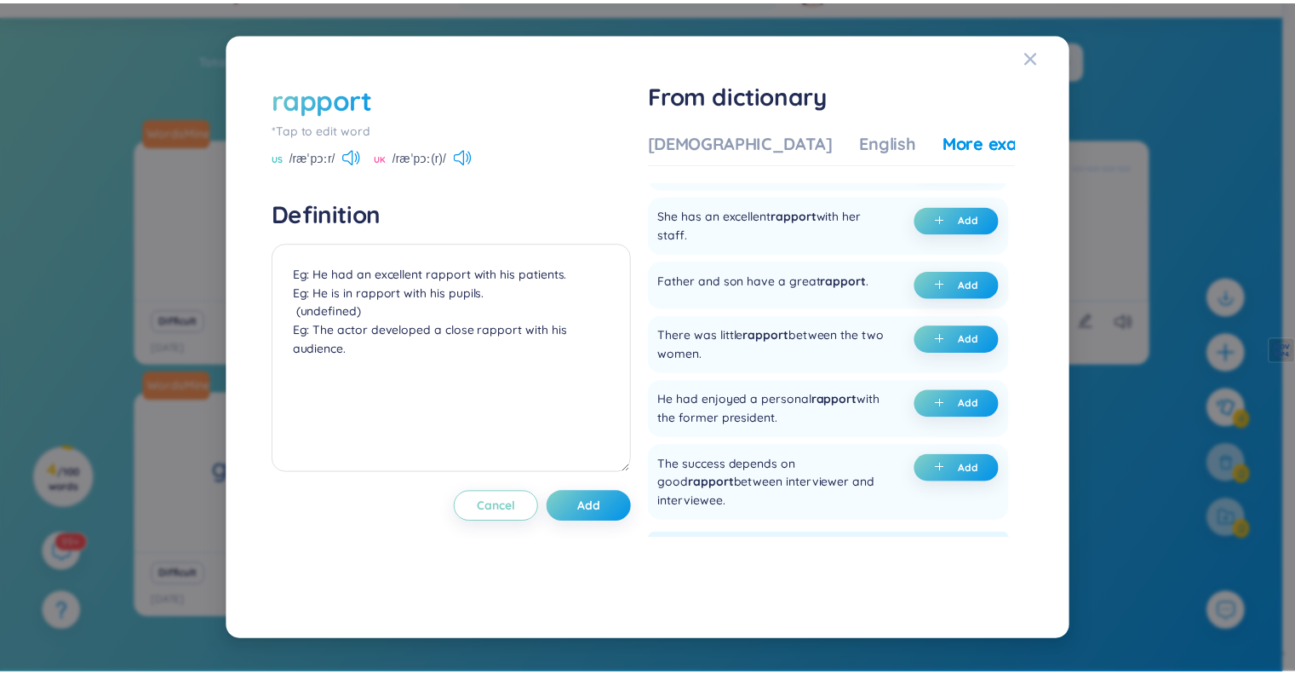
scroll to position [426, 0]
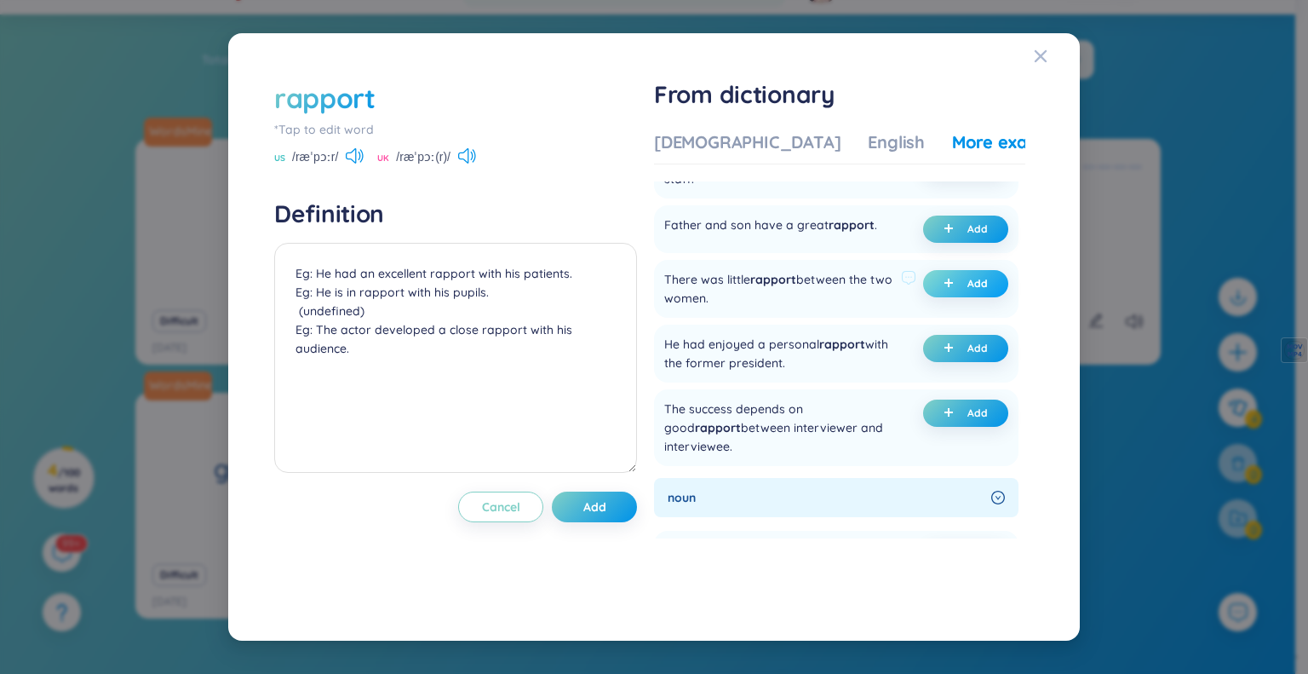
click at [936, 270] on button "Add" at bounding box center [965, 283] width 85 height 27
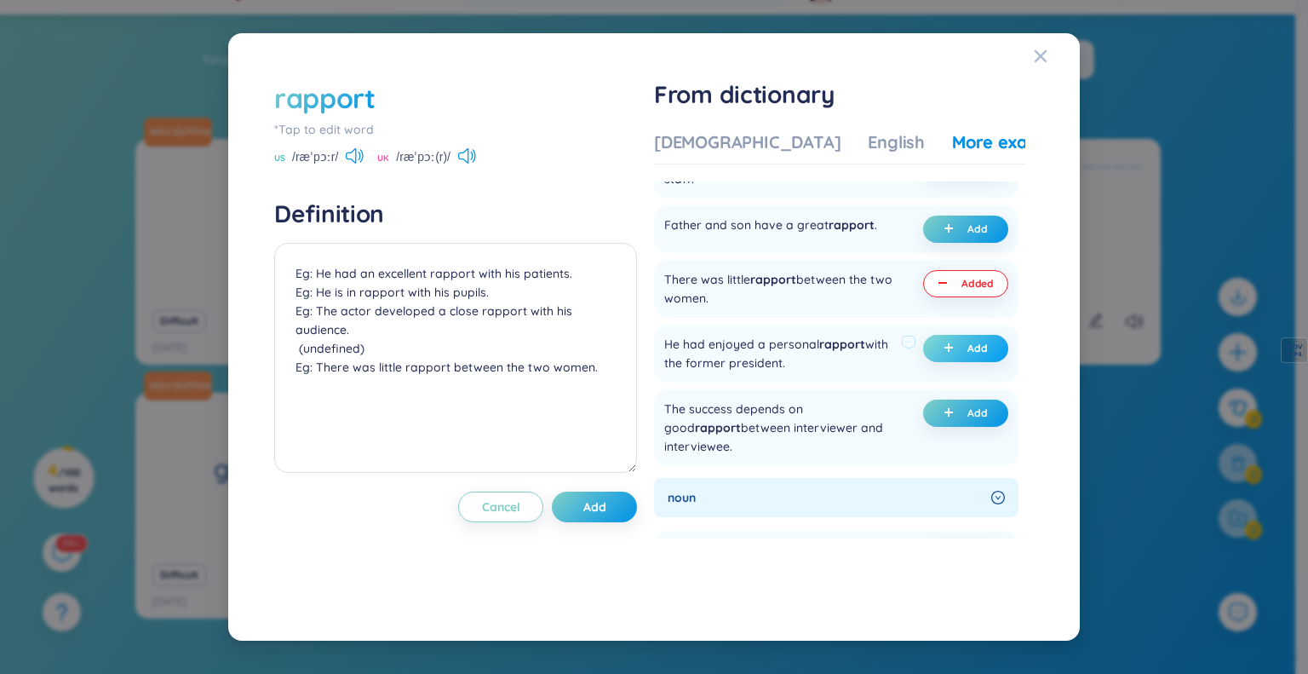
click at [944, 342] on icon "plus" at bounding box center [949, 347] width 10 height 10
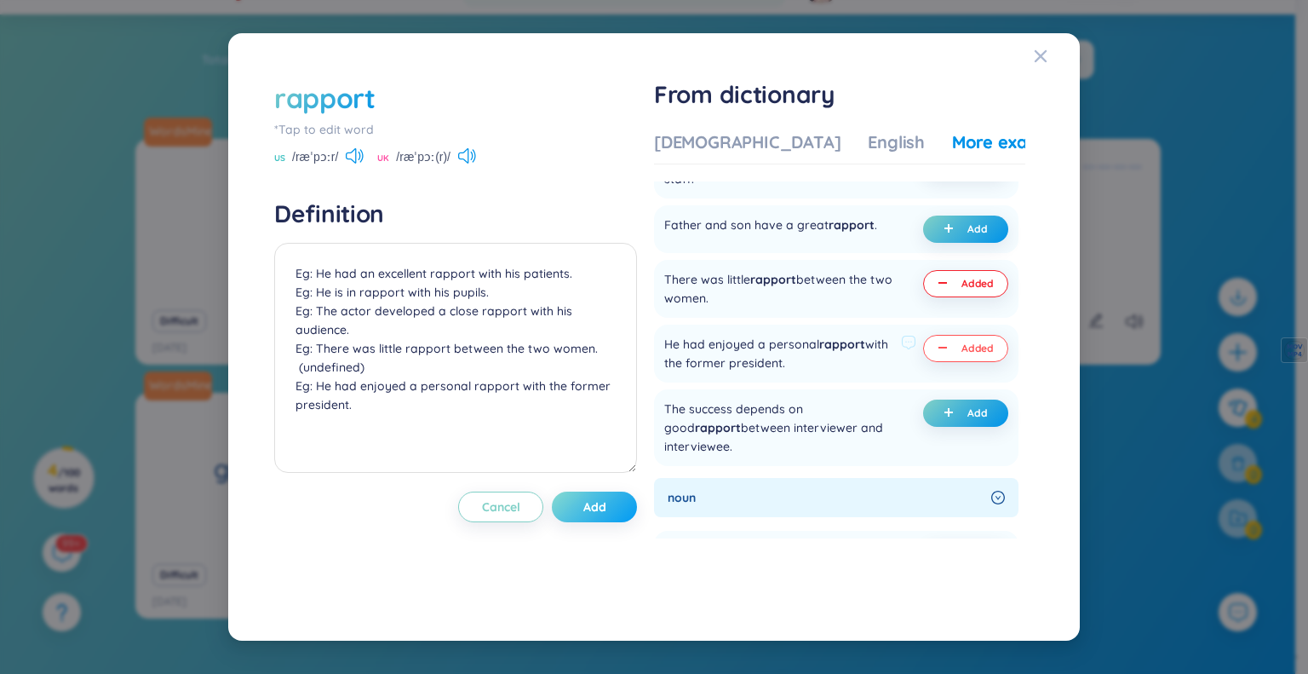
click at [613, 517] on button "Add" at bounding box center [594, 506] width 85 height 31
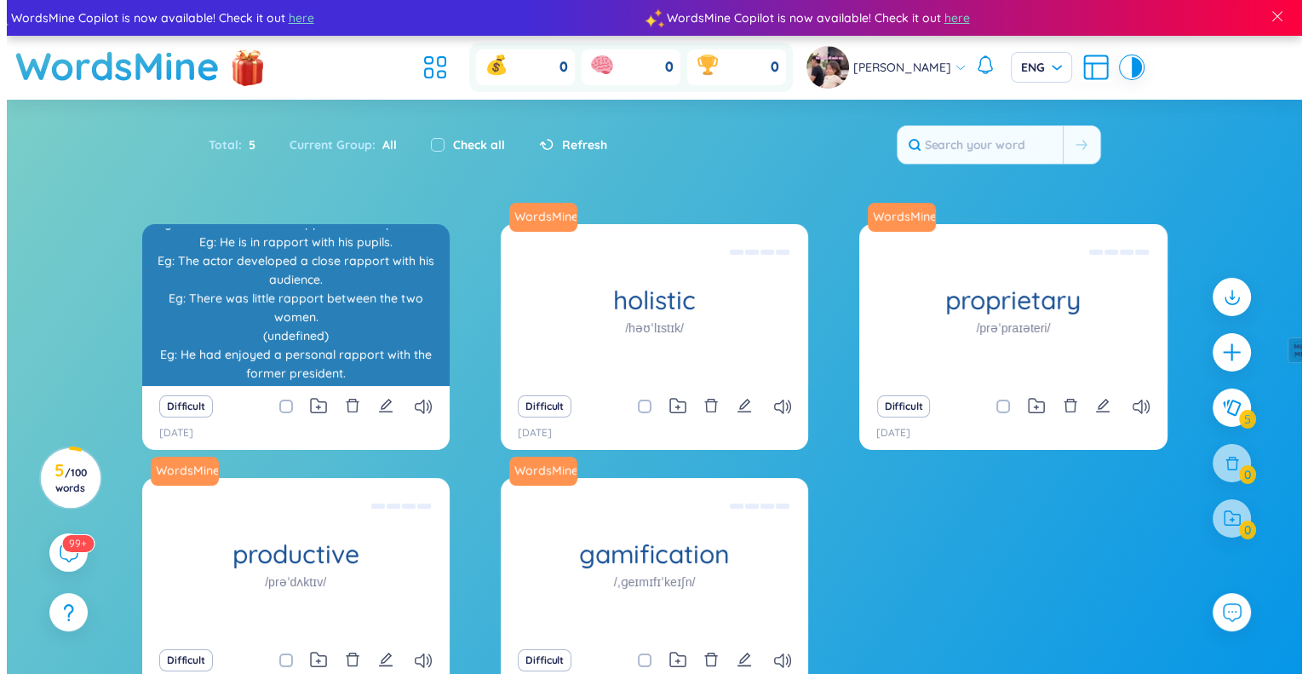
scroll to position [15, 0]
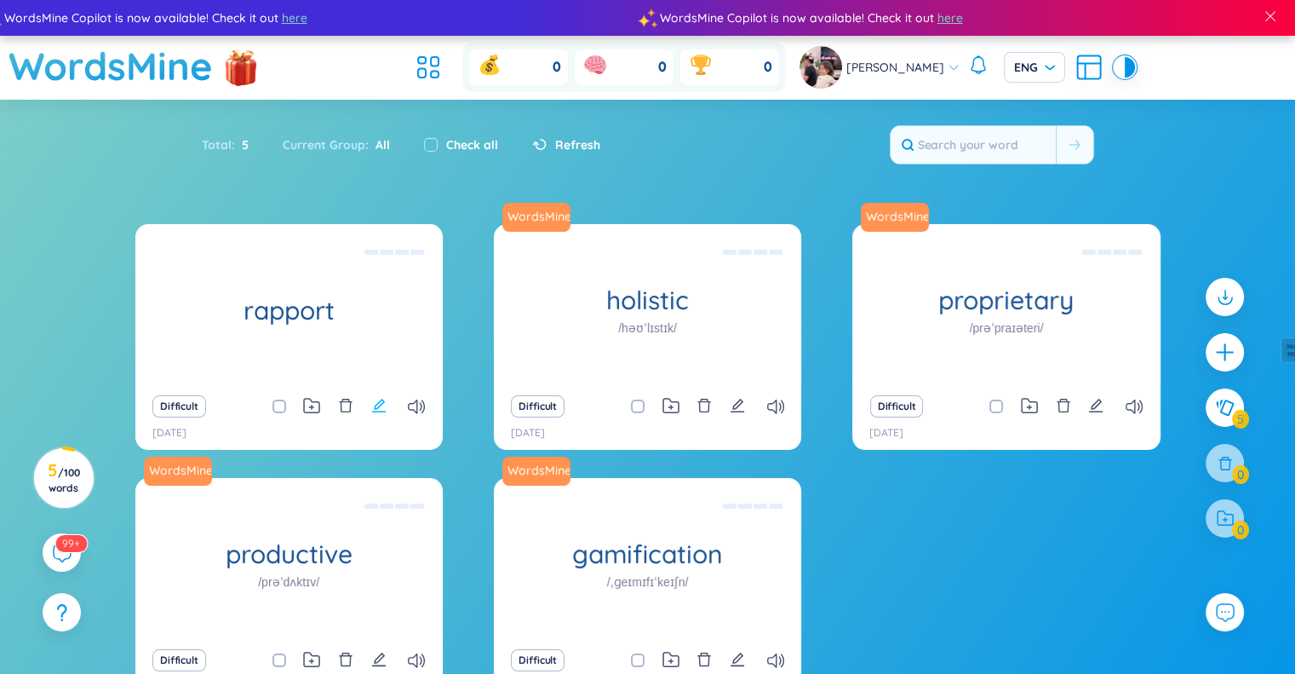
click at [382, 404] on icon "edit" at bounding box center [378, 405] width 15 height 15
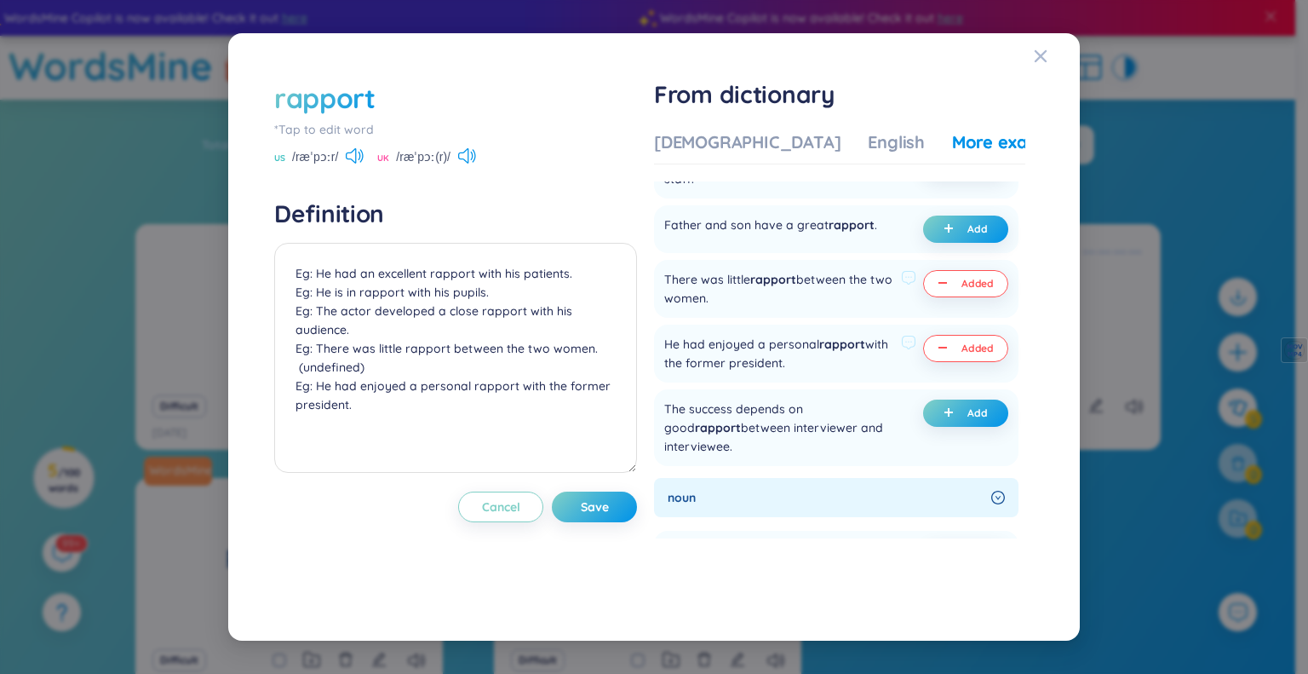
click at [947, 278] on span "minus" at bounding box center [946, 284] width 17 height 12
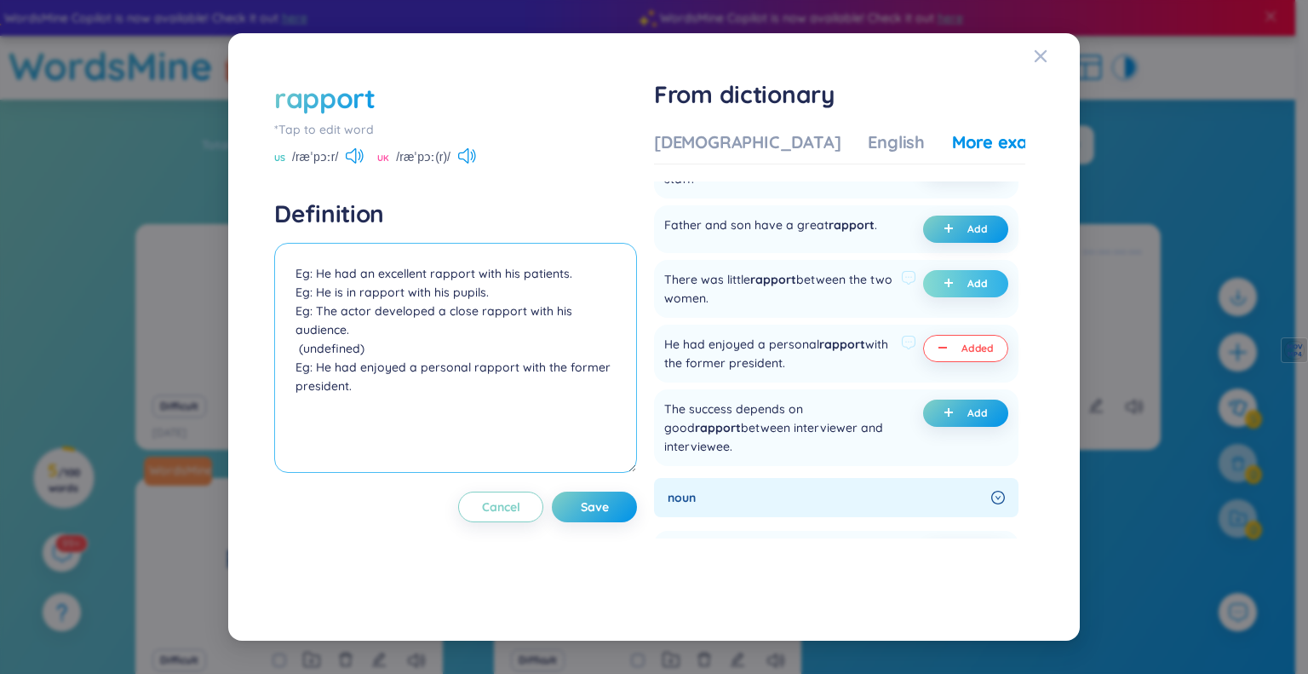
click at [305, 258] on textarea "Eg: He had an excellent rapport with his patients. Eg: He is in rapport with hi…" at bounding box center [455, 358] width 363 height 230
click at [291, 267] on textarea "Eg: He had an excellent rapport with his patients. Eg: He is in rapport with hi…" at bounding box center [455, 358] width 363 height 230
click at [404, 251] on textarea "Eg: He had an excellent rapport with his patients. Eg: He is in rapport with hi…" at bounding box center [455, 358] width 363 height 230
click at [341, 399] on textarea "Eg: He had an excellent rapport with his patients. Eg: He is in rapport with hi…" at bounding box center [455, 358] width 363 height 230
type textarea "Eg: He had an excellent rapport with his patients. Eg: He is in rapport with hi…"
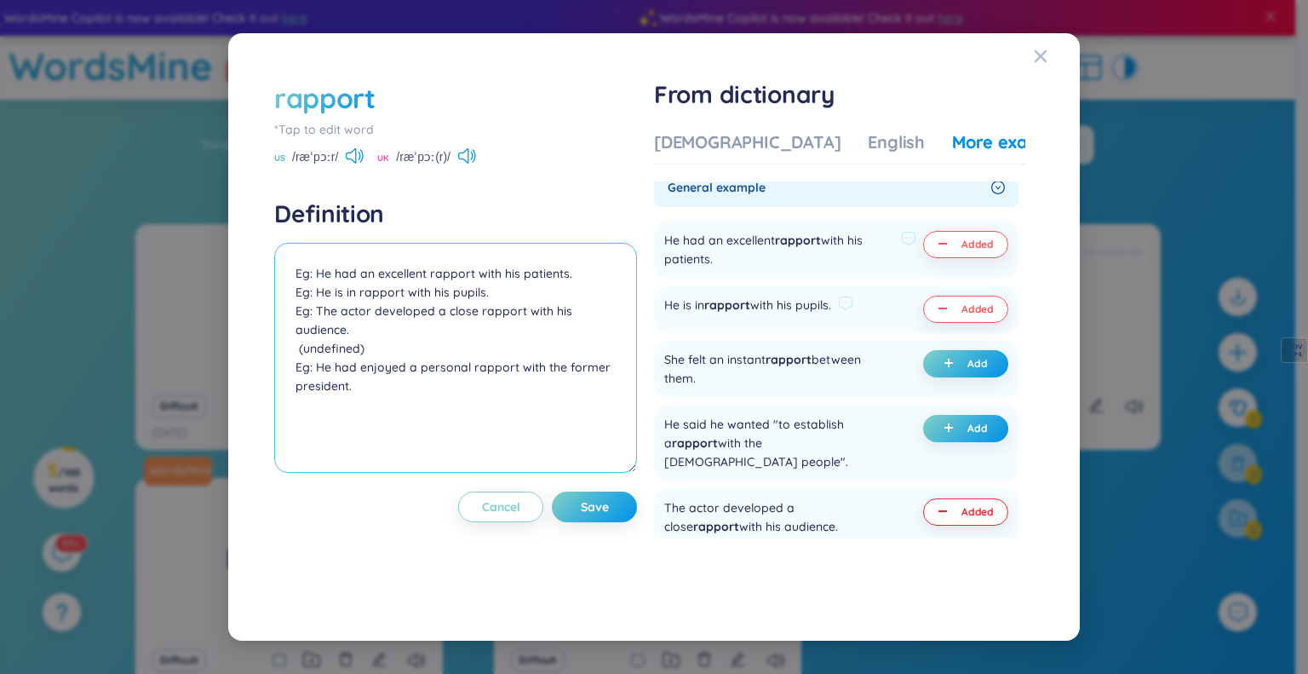
scroll to position [0, 0]
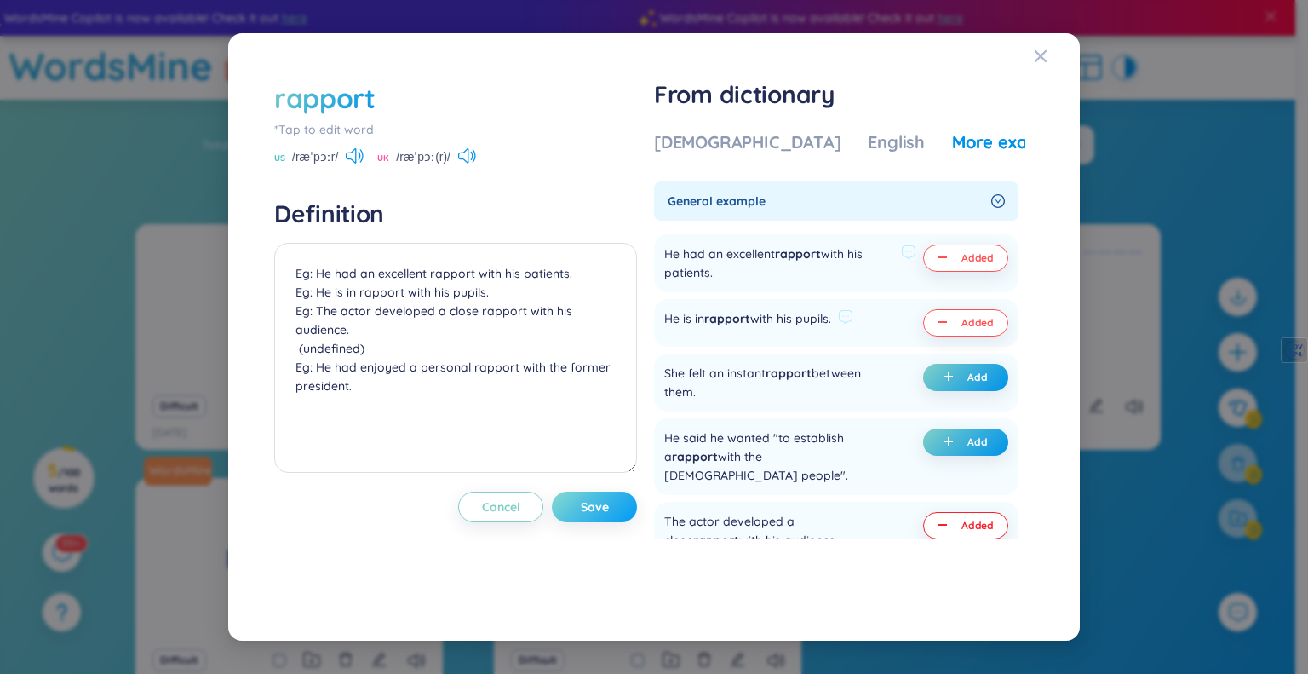
click at [595, 511] on span "Save" at bounding box center [595, 506] width 28 height 17
